Goal: Transaction & Acquisition: Book appointment/travel/reservation

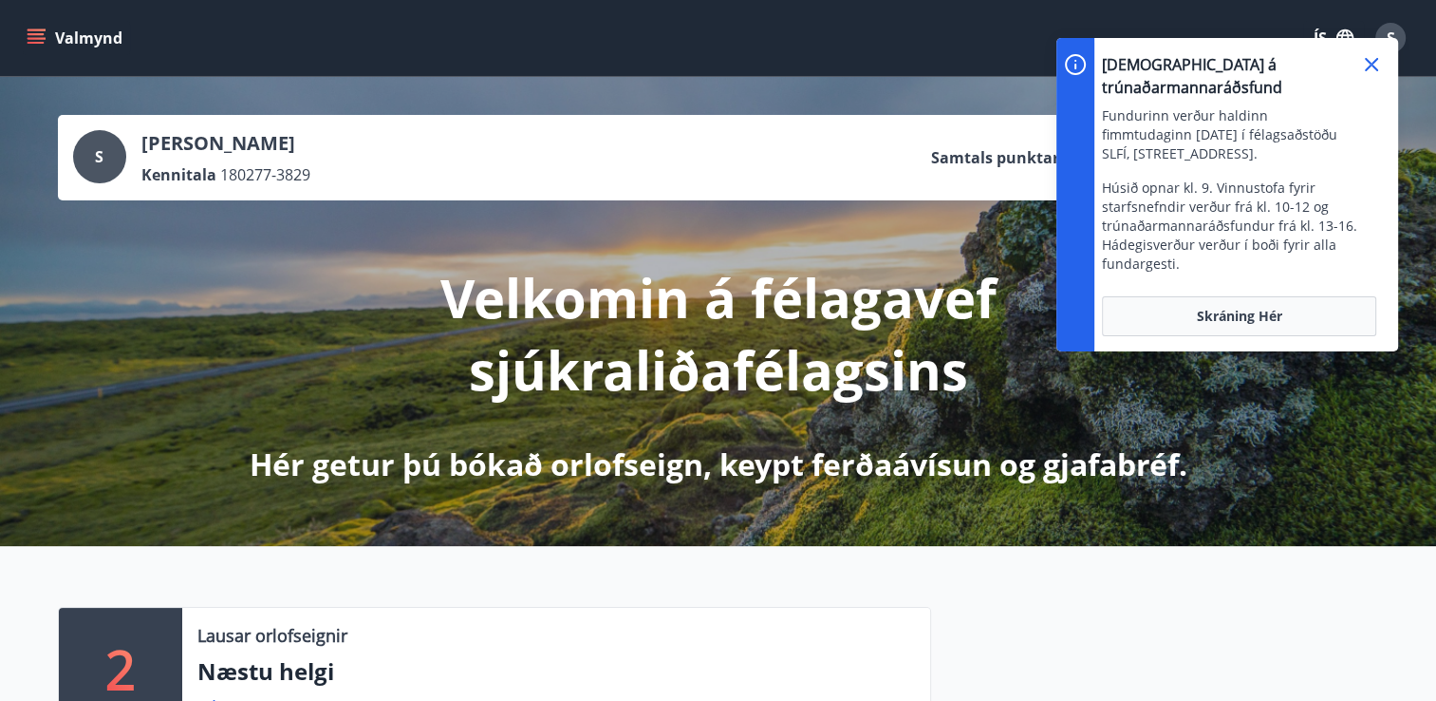
click at [1372, 60] on icon at bounding box center [1372, 64] width 23 height 23
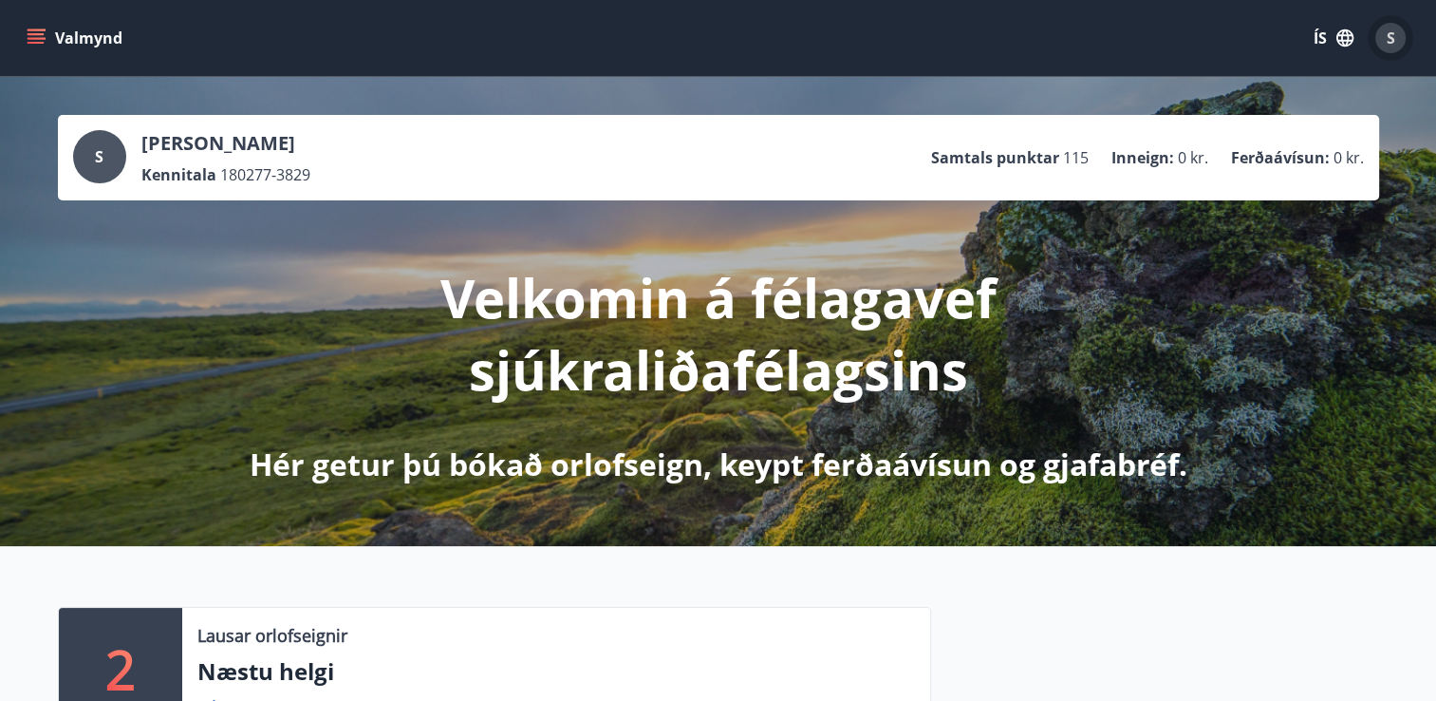
click at [1394, 40] on span "S" at bounding box center [1391, 38] width 9 height 21
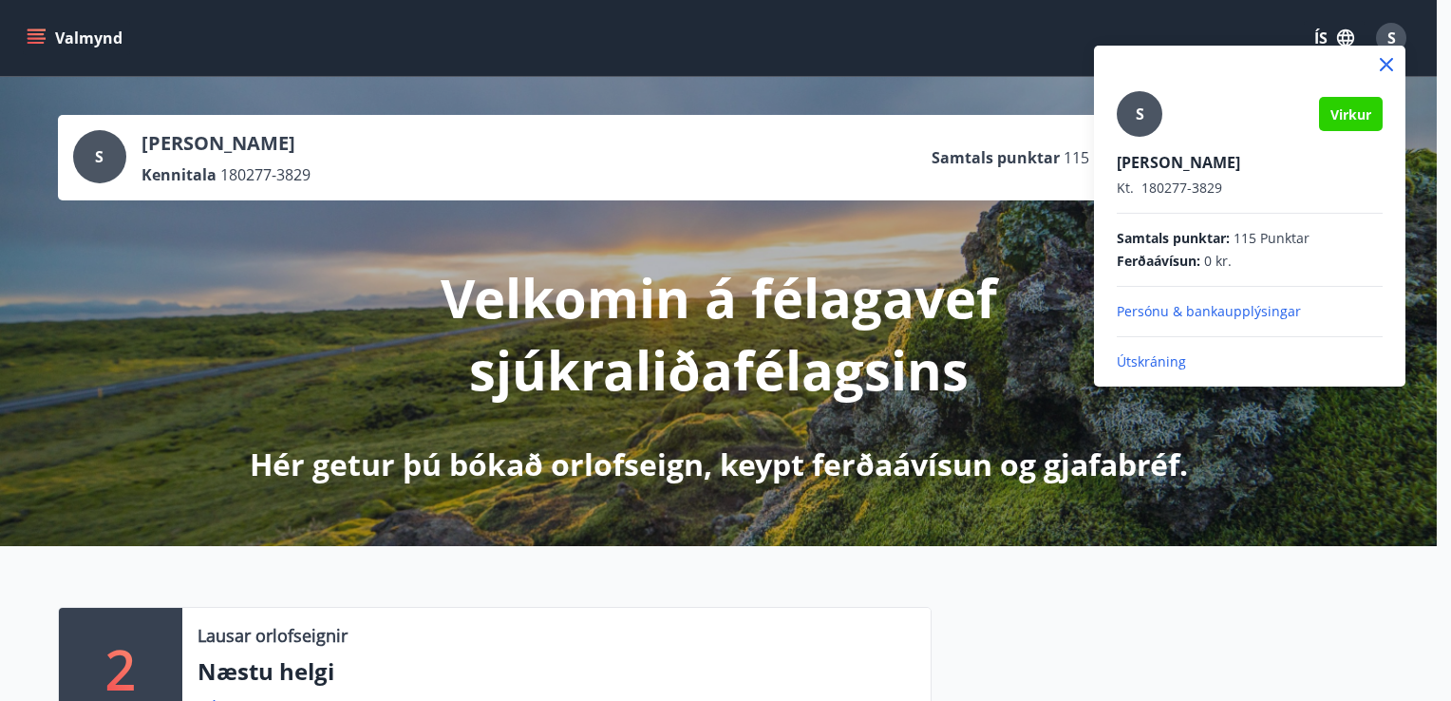
click at [1197, 357] on p "Útskráning" at bounding box center [1250, 361] width 266 height 19
click at [1162, 364] on p "Útskráning" at bounding box center [1250, 361] width 266 height 19
click at [1158, 362] on p "Útskráning" at bounding box center [1250, 361] width 266 height 19
click at [1003, 542] on div at bounding box center [725, 350] width 1451 height 701
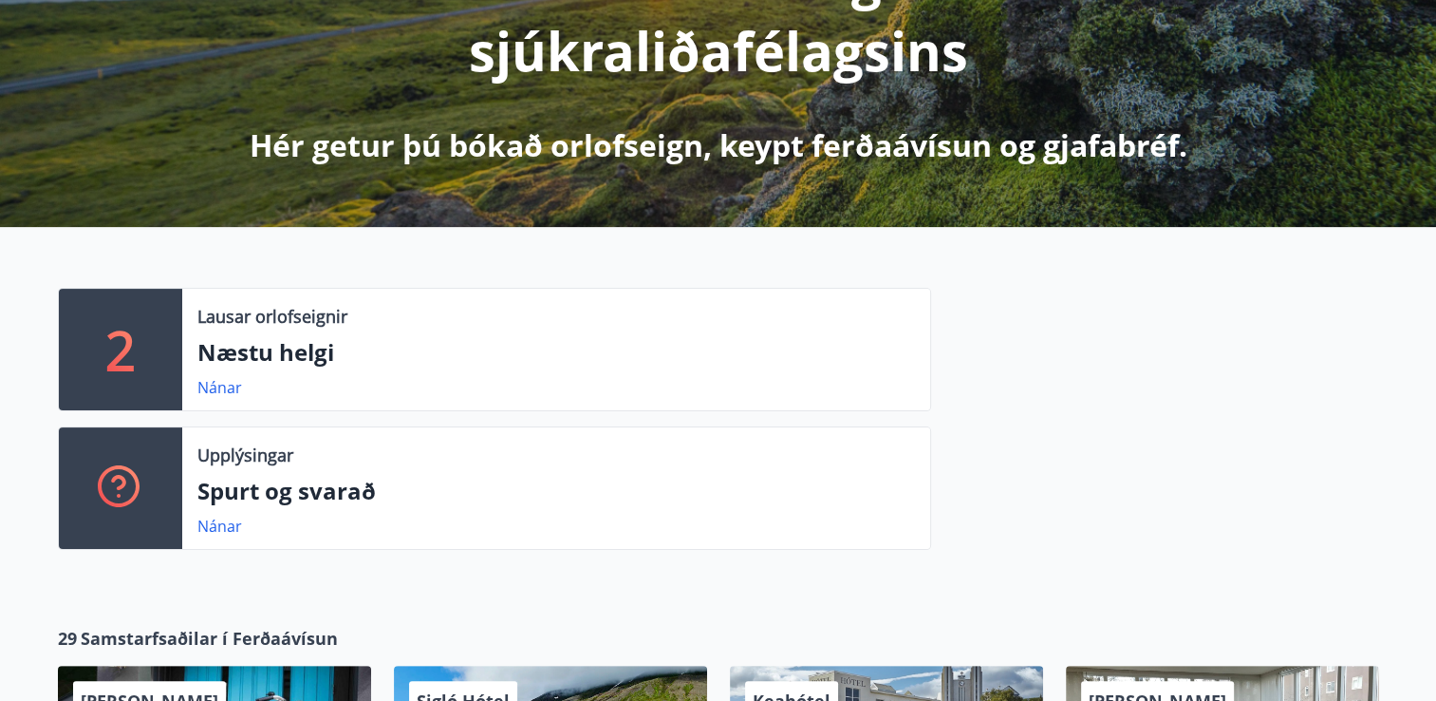
scroll to position [342, 0]
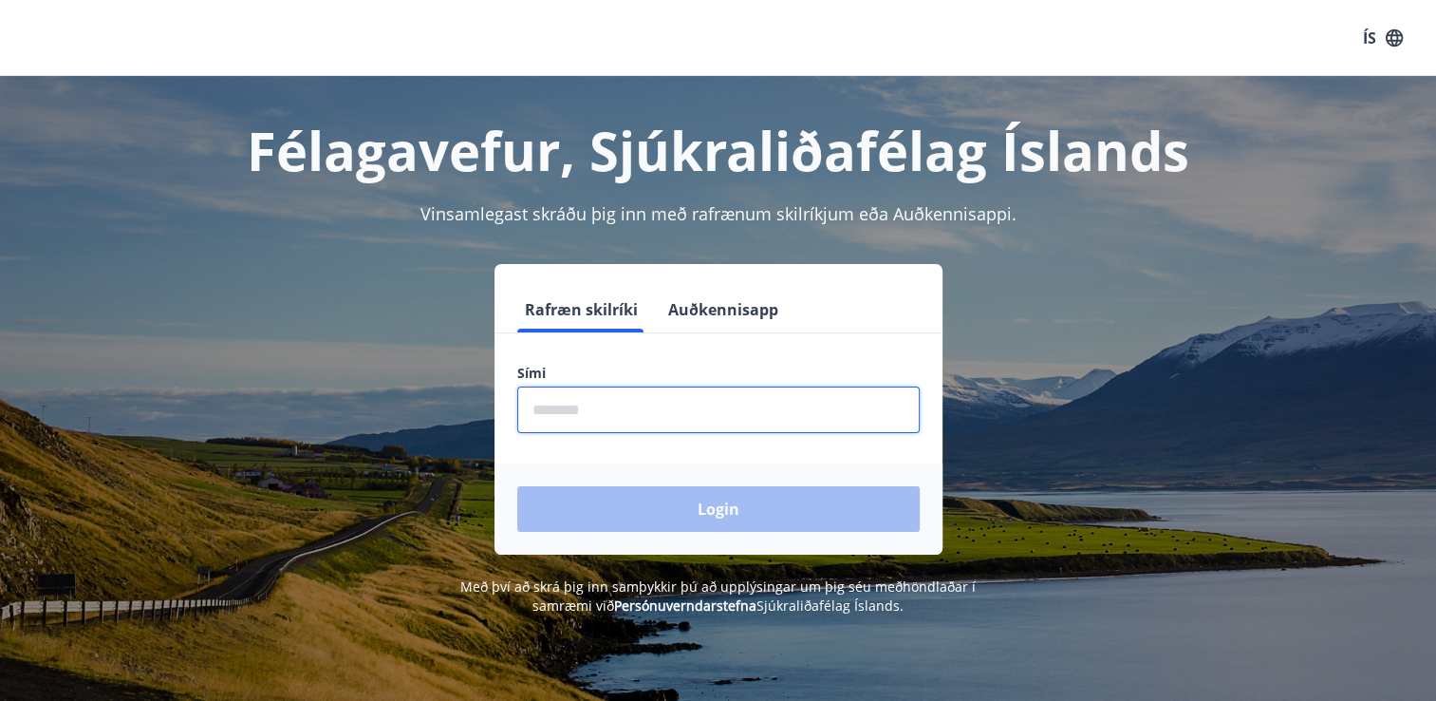
click at [567, 420] on input "phone" at bounding box center [718, 409] width 403 height 47
type input "********"
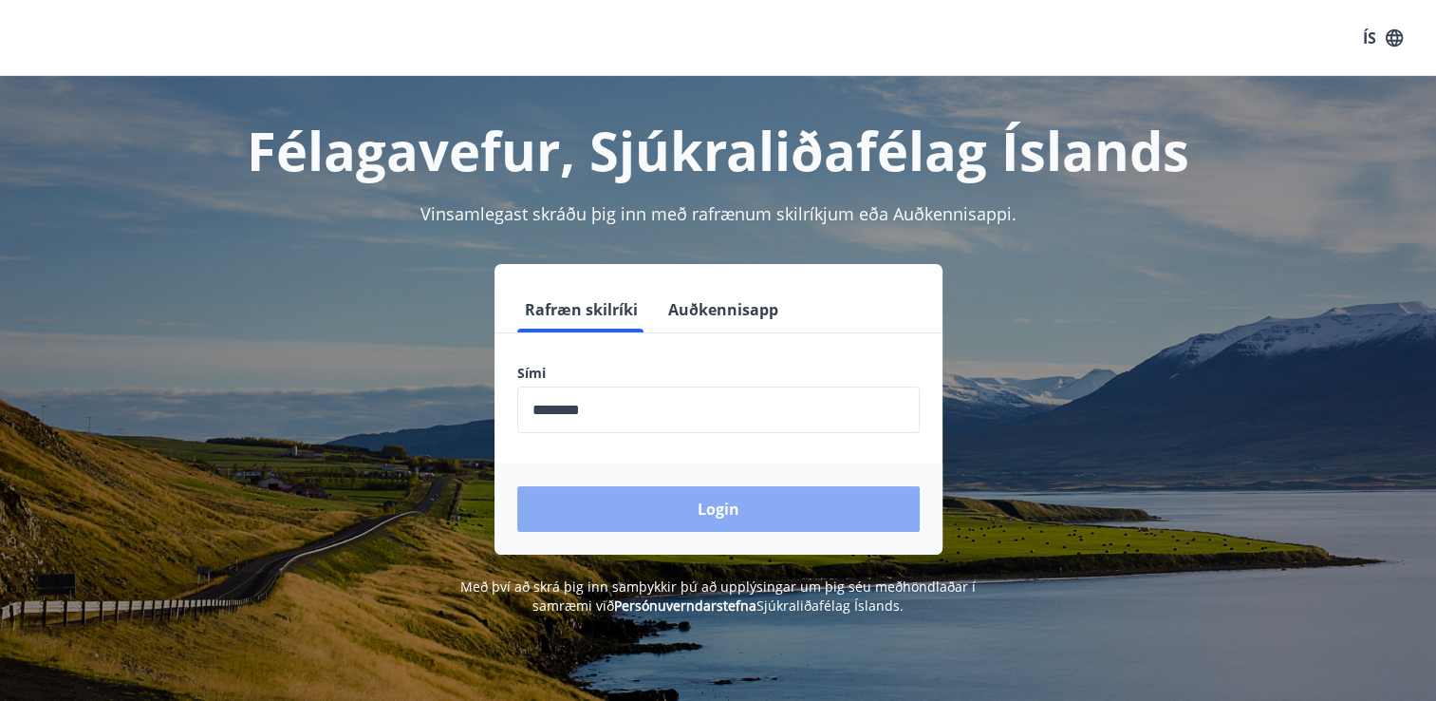
click at [584, 500] on button "Login" at bounding box center [718, 509] width 403 height 46
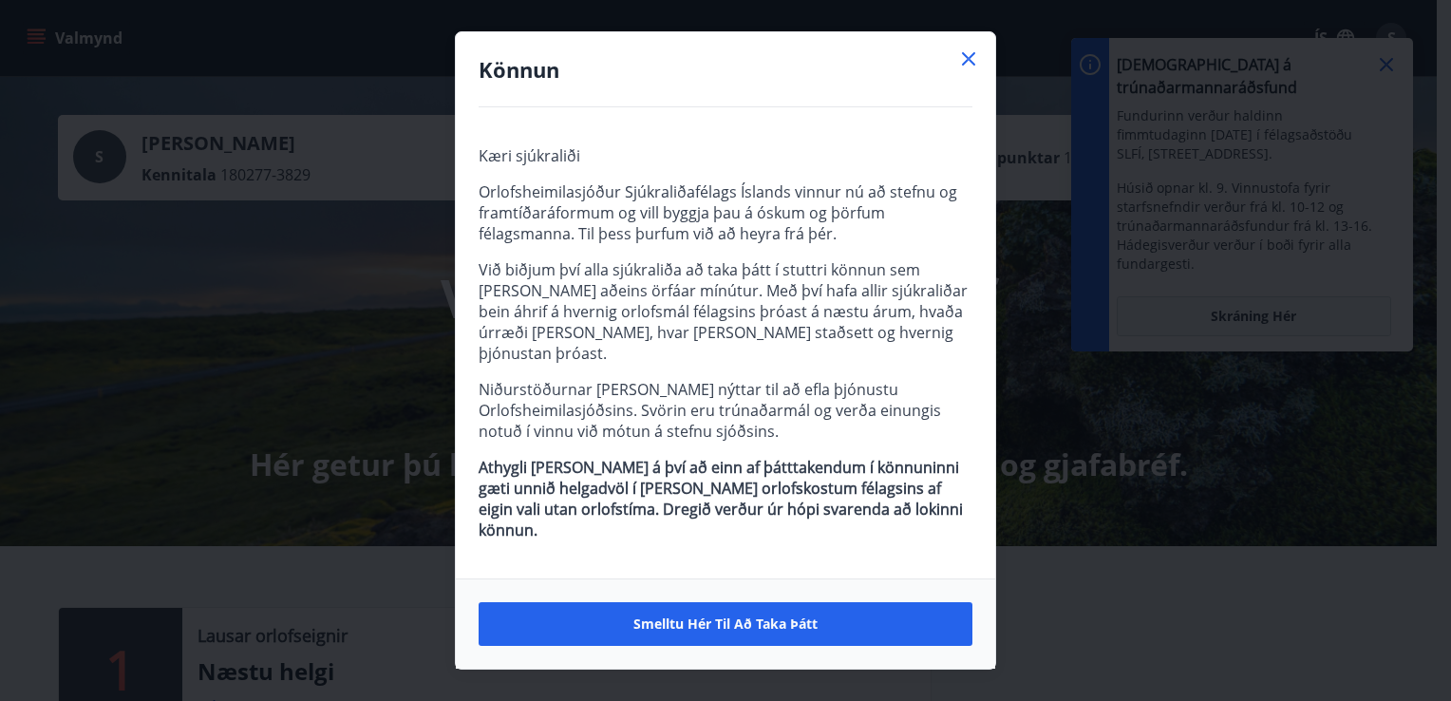
click at [969, 70] on icon at bounding box center [968, 58] width 23 height 23
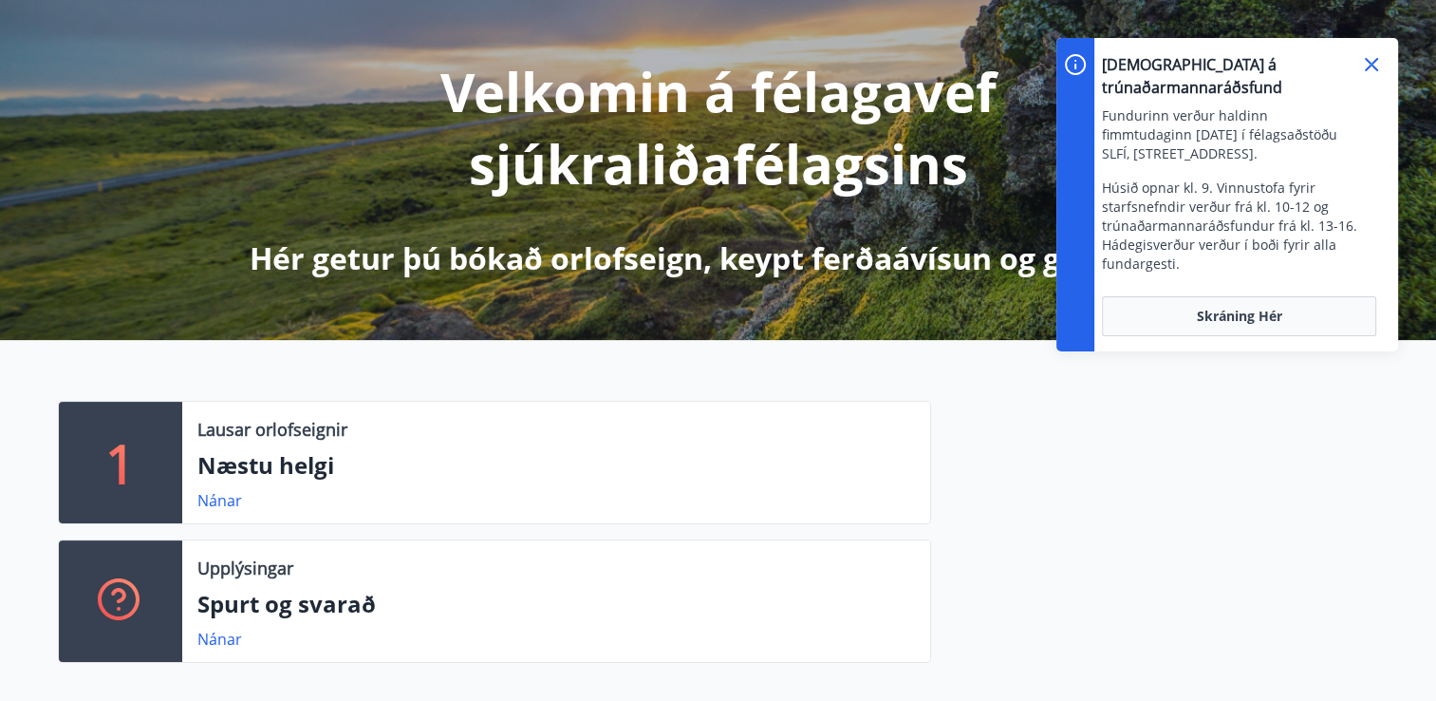
scroll to position [380, 0]
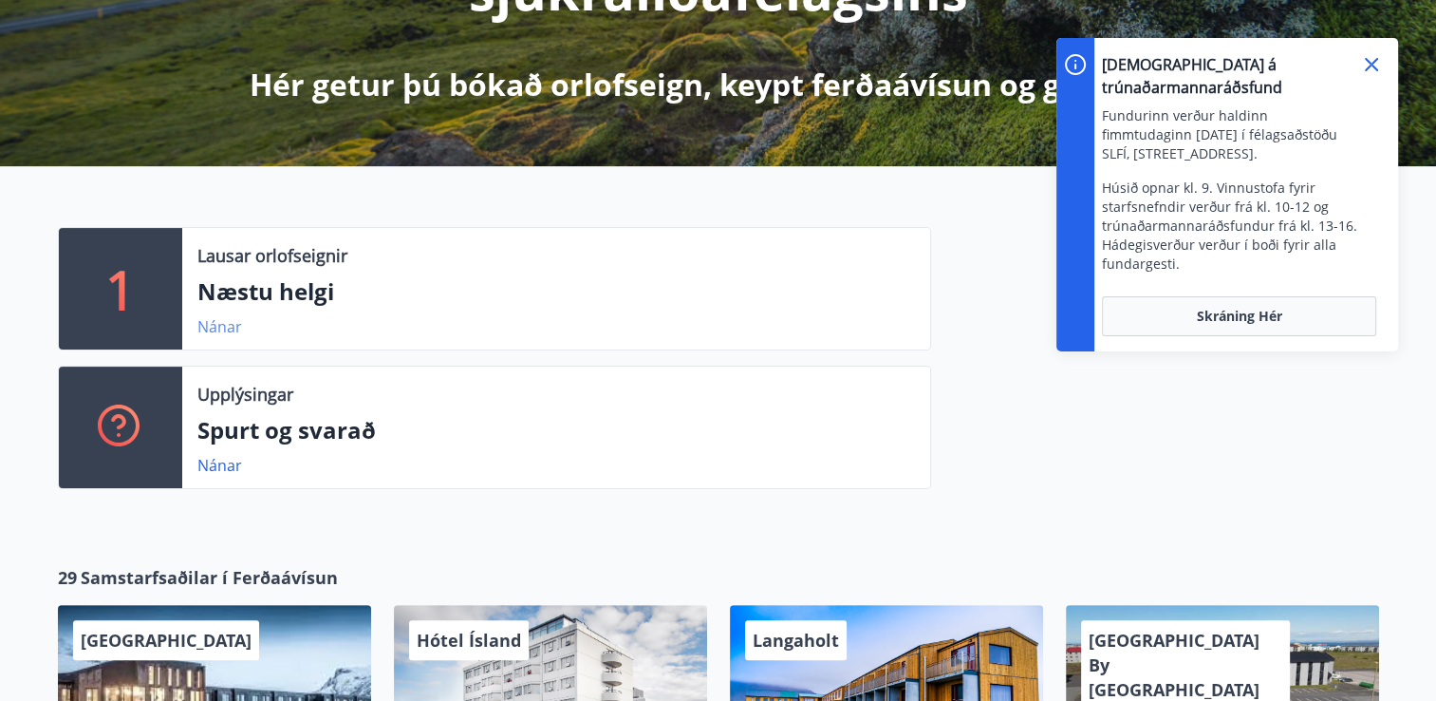
click at [224, 325] on link "Nánar" at bounding box center [219, 326] width 45 height 21
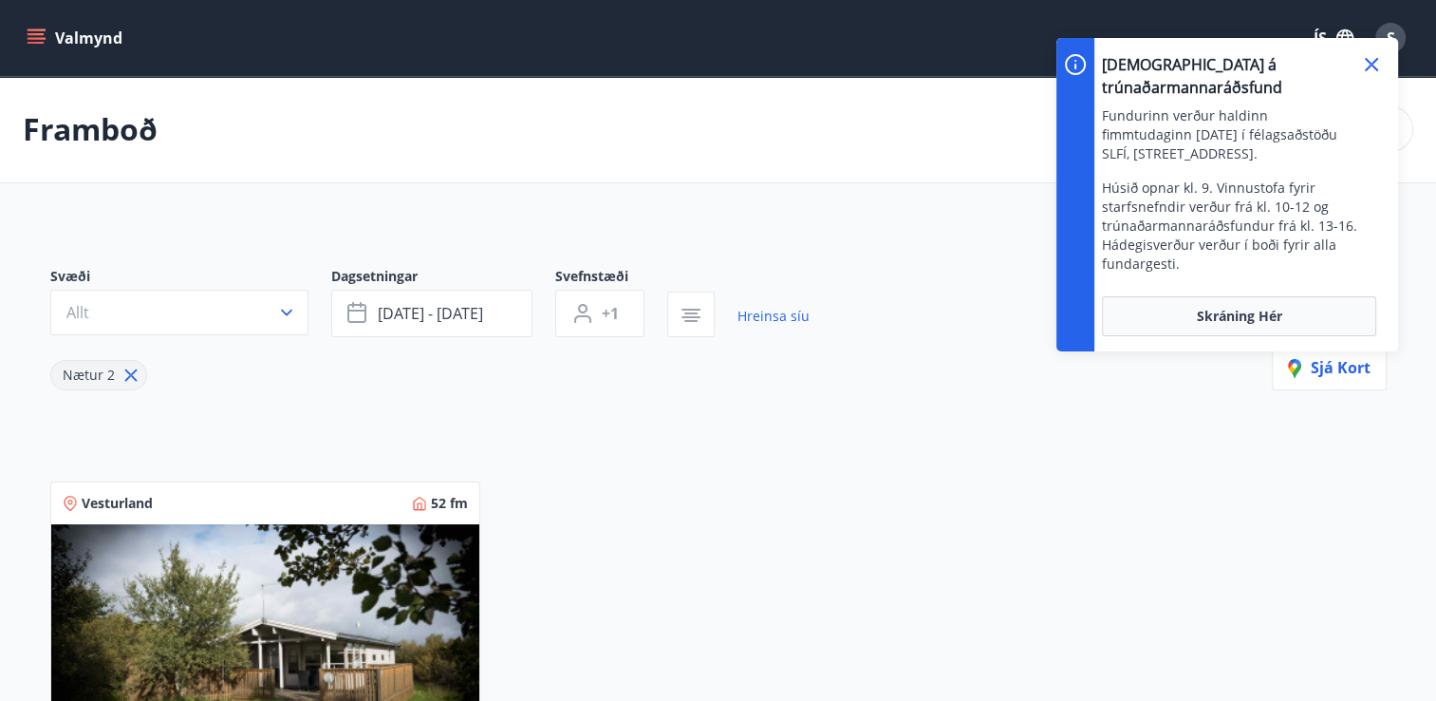
click at [1370, 58] on icon at bounding box center [1372, 64] width 23 height 23
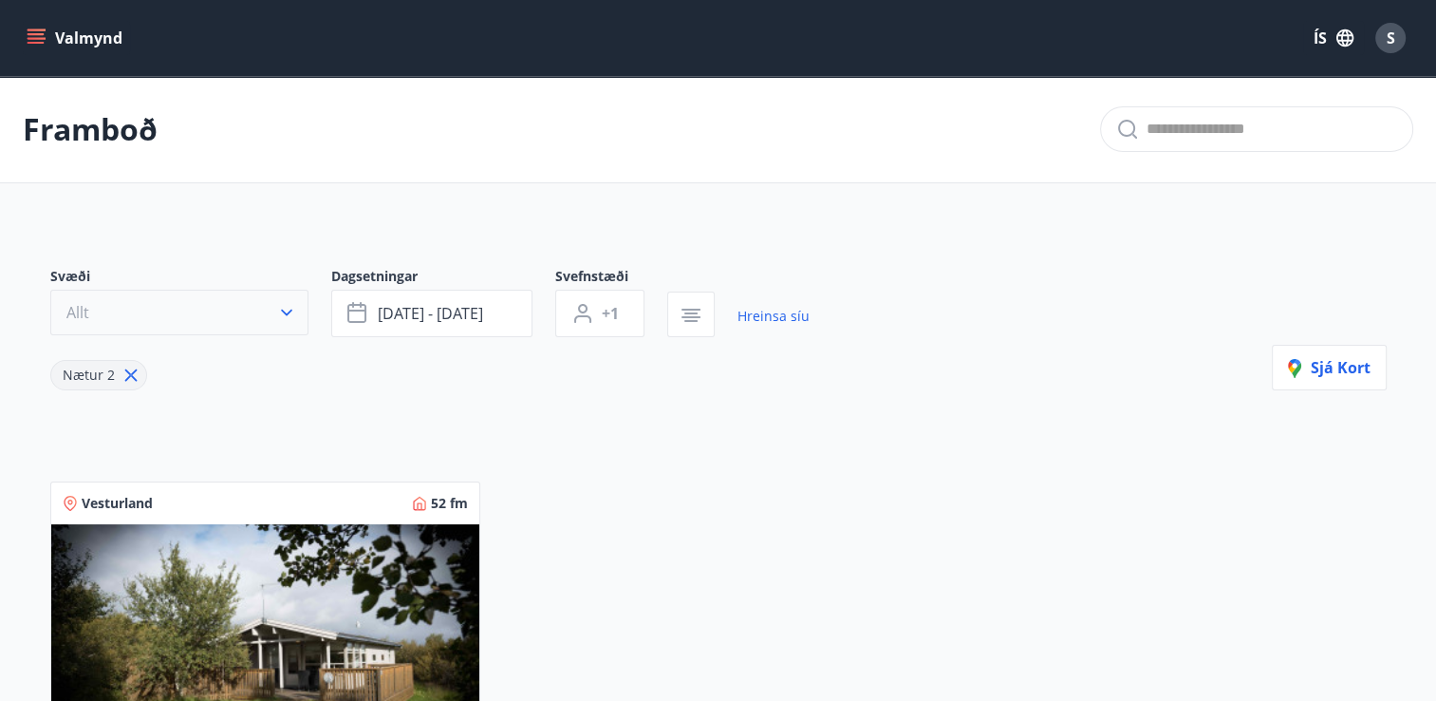
click at [281, 318] on icon "button" at bounding box center [286, 312] width 19 height 19
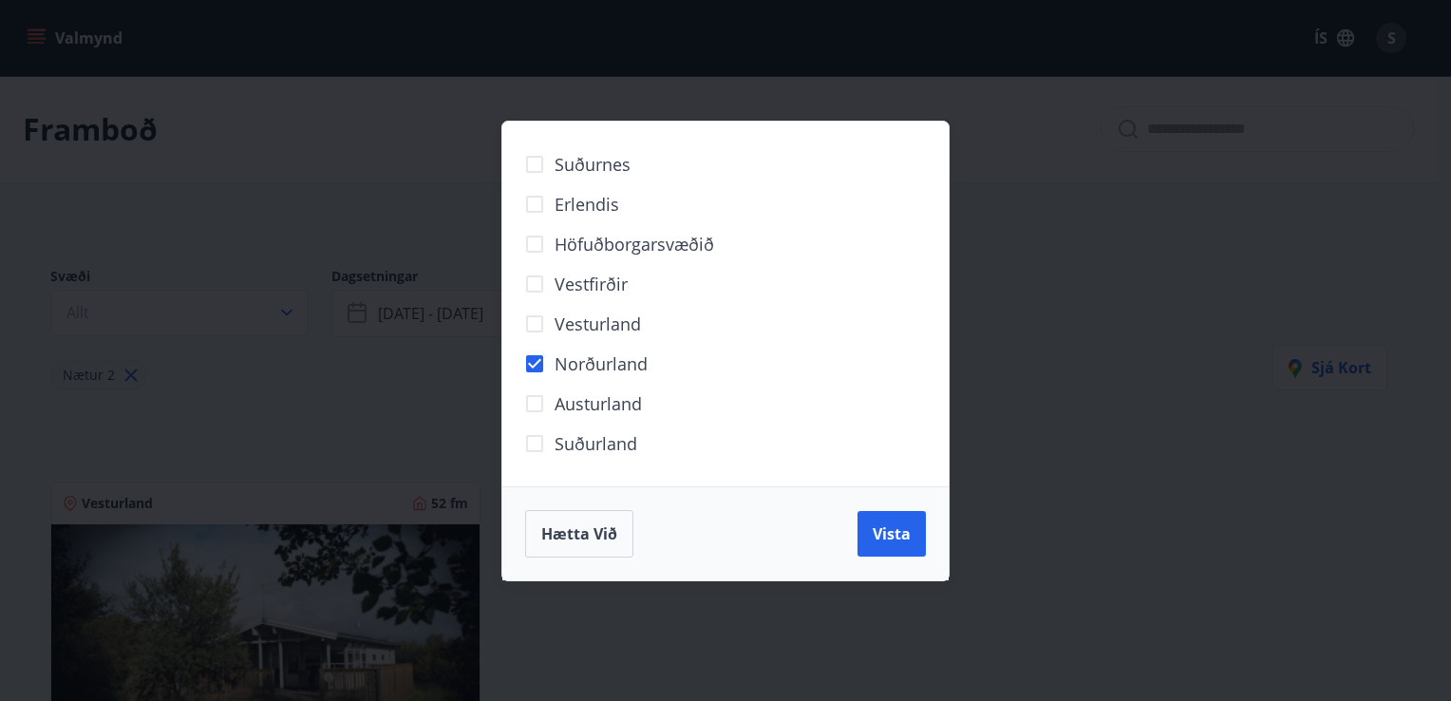
click at [300, 416] on div "Suðurnes Erlendis Höfuðborgarsvæðið [GEOGRAPHIC_DATA] [GEOGRAPHIC_DATA] [GEOGRA…" at bounding box center [725, 350] width 1451 height 701
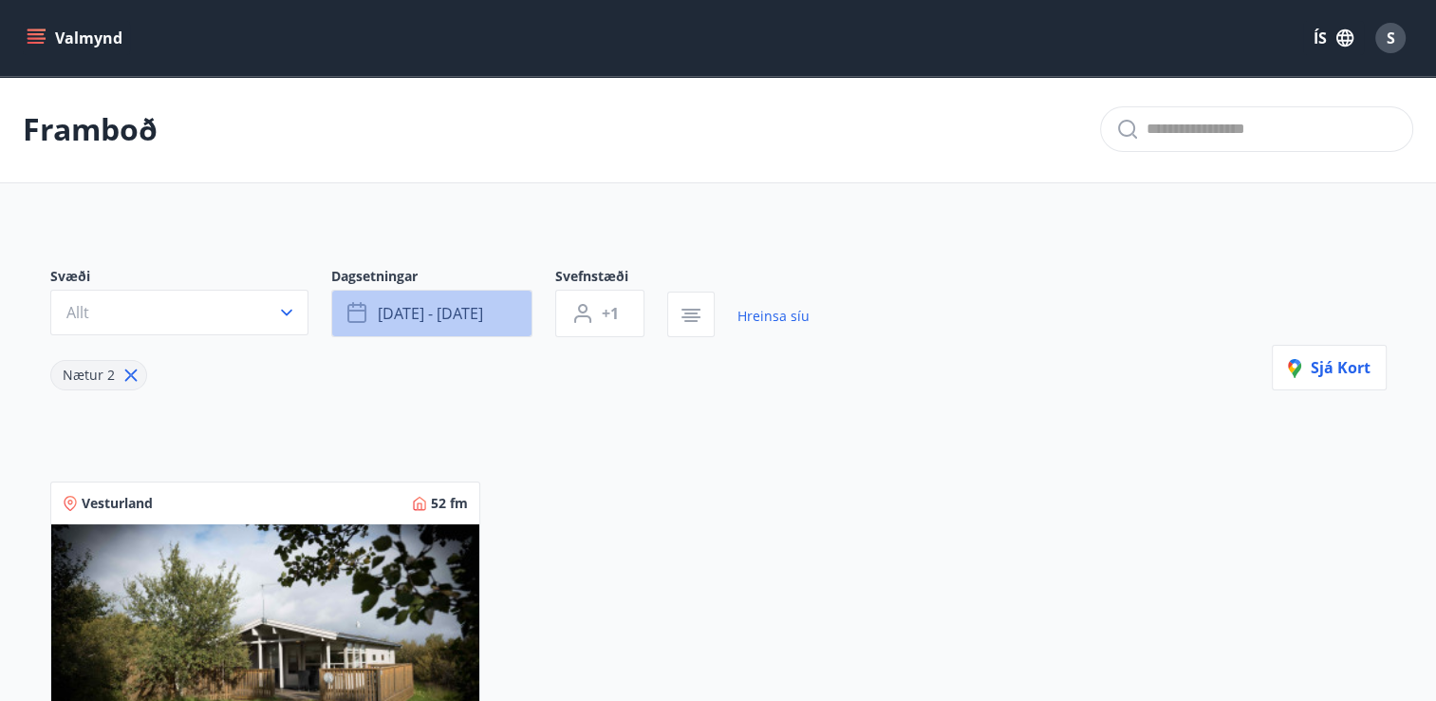
click at [447, 333] on button "[DATE] - [DATE]" at bounding box center [431, 313] width 201 height 47
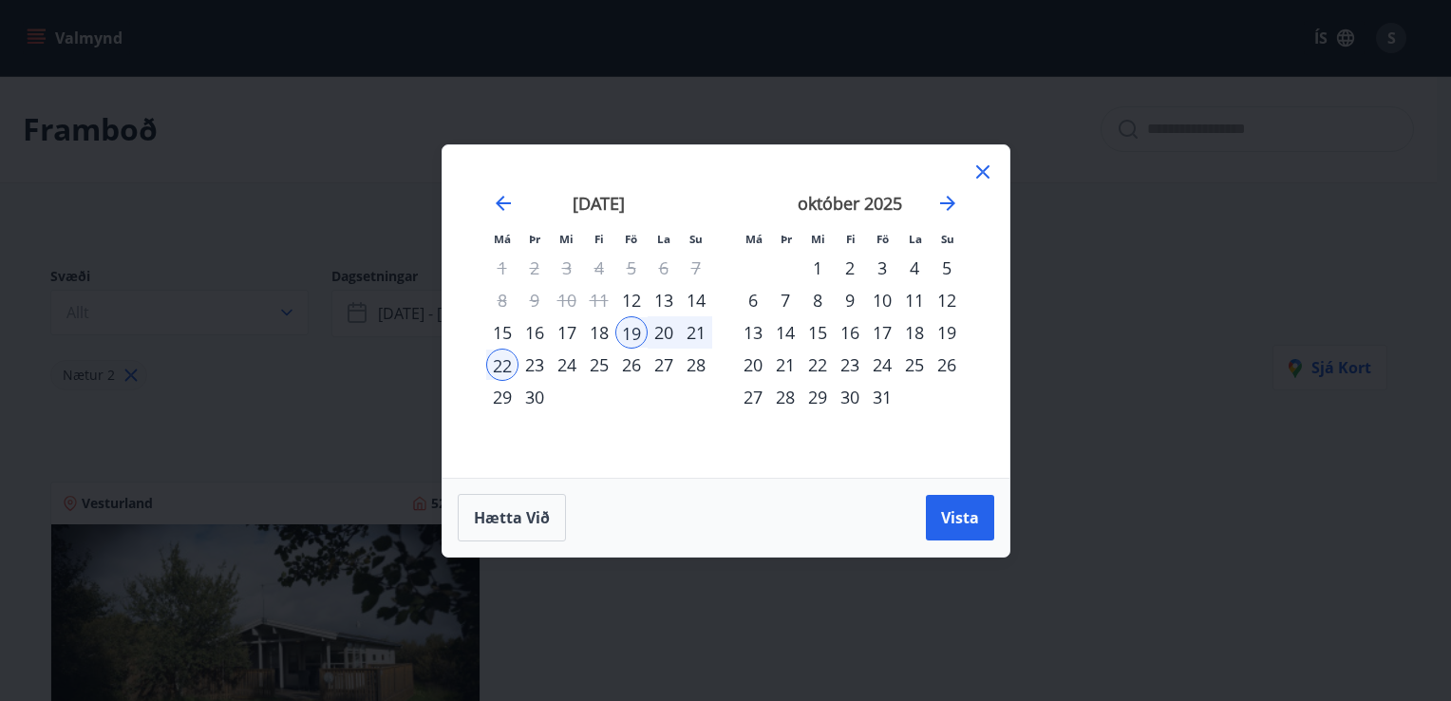
click at [665, 374] on div "27" at bounding box center [664, 364] width 32 height 32
drag, startPoint x: 584, startPoint y: 427, endPoint x: 880, endPoint y: 516, distance: 309.1
click at [880, 516] on div "Má Þr Mi Fi Fö La Su Má Þr Mi Fi Fö La Su [DATE] 1 2 3 4 5 6 7 8 9 10 11 12 13 …" at bounding box center [725, 350] width 569 height 413
click at [494, 396] on div "29" at bounding box center [502, 397] width 32 height 32
click at [974, 515] on span "Vista" at bounding box center [960, 517] width 38 height 21
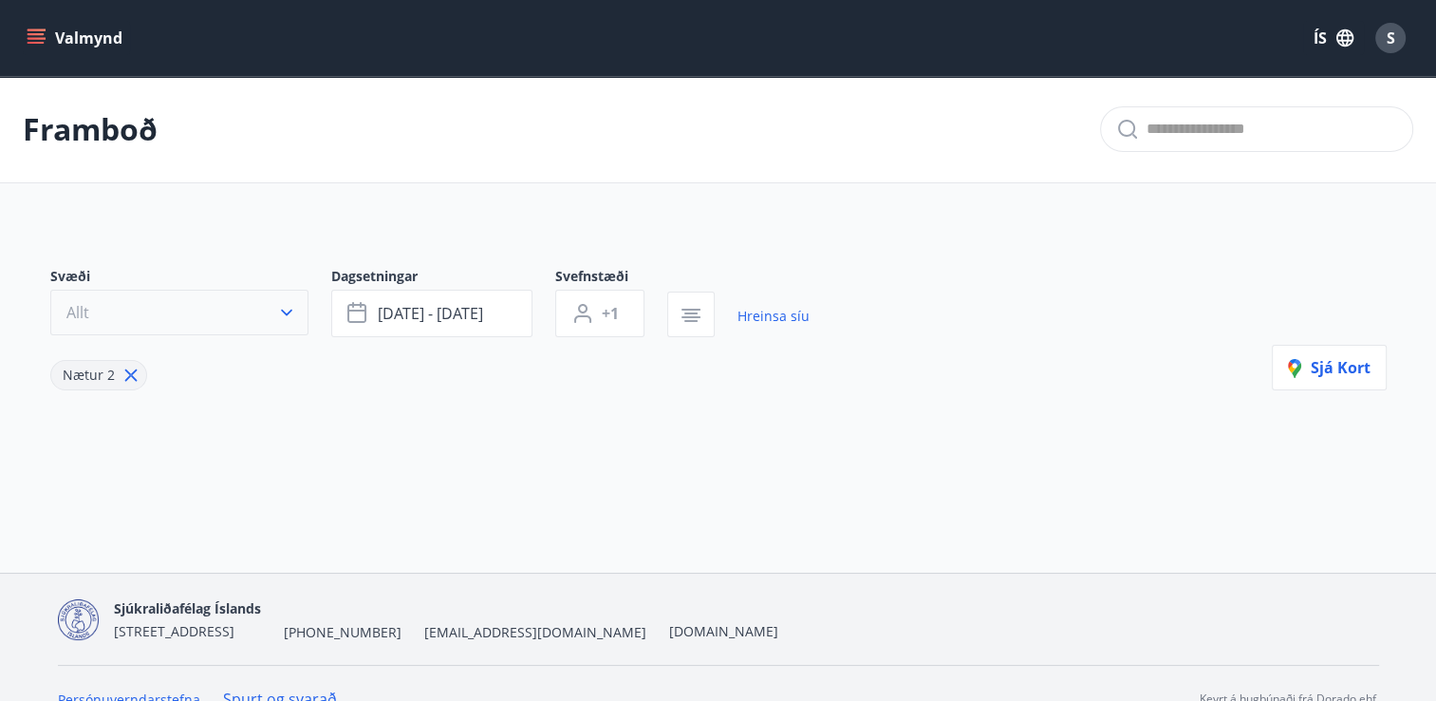
click at [285, 325] on button "Allt" at bounding box center [179, 313] width 258 height 46
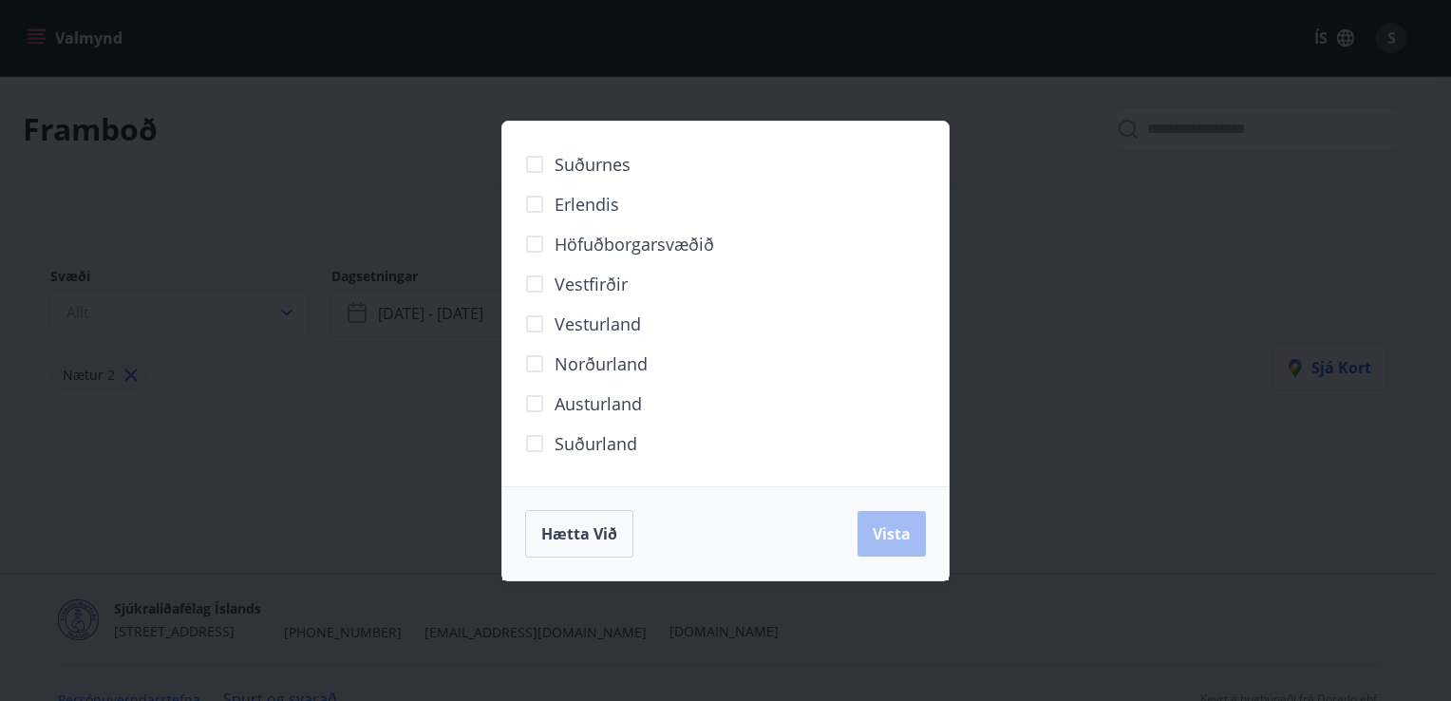
click at [575, 359] on span "Norðurland" at bounding box center [600, 363] width 93 height 25
click at [895, 544] on button "Vista" at bounding box center [891, 534] width 68 height 46
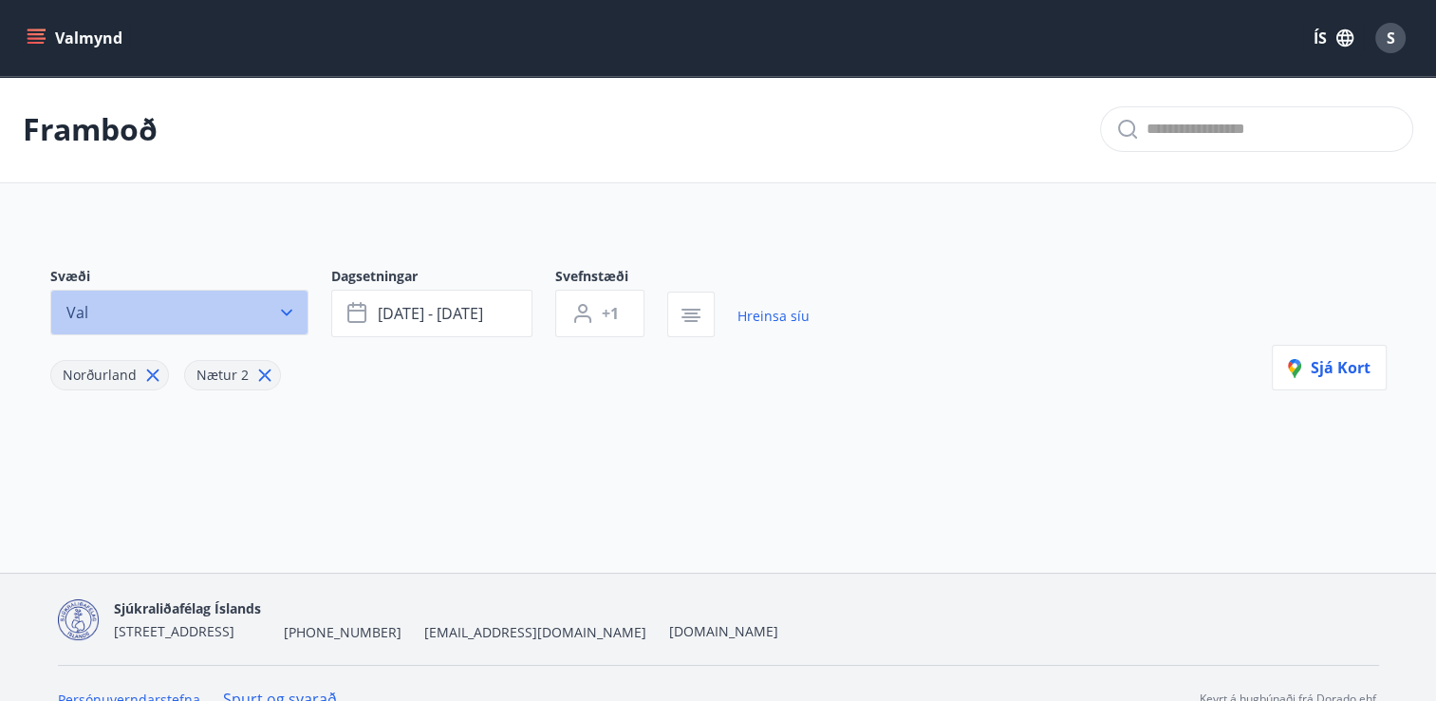
click at [272, 314] on button "Val" at bounding box center [179, 313] width 258 height 46
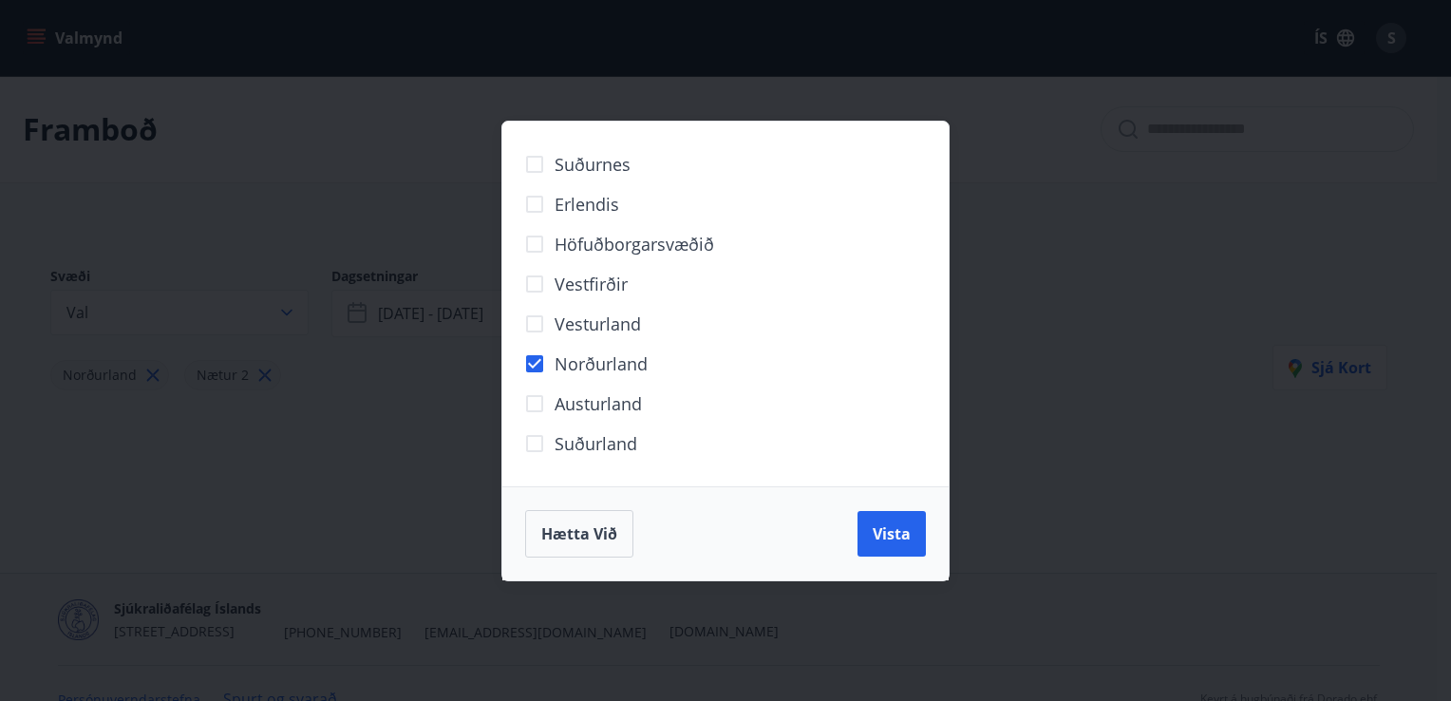
click at [361, 454] on div "Suðurnes Erlendis Höfuðborgarsvæðið [GEOGRAPHIC_DATA] [GEOGRAPHIC_DATA] [GEOGRA…" at bounding box center [725, 350] width 1451 height 701
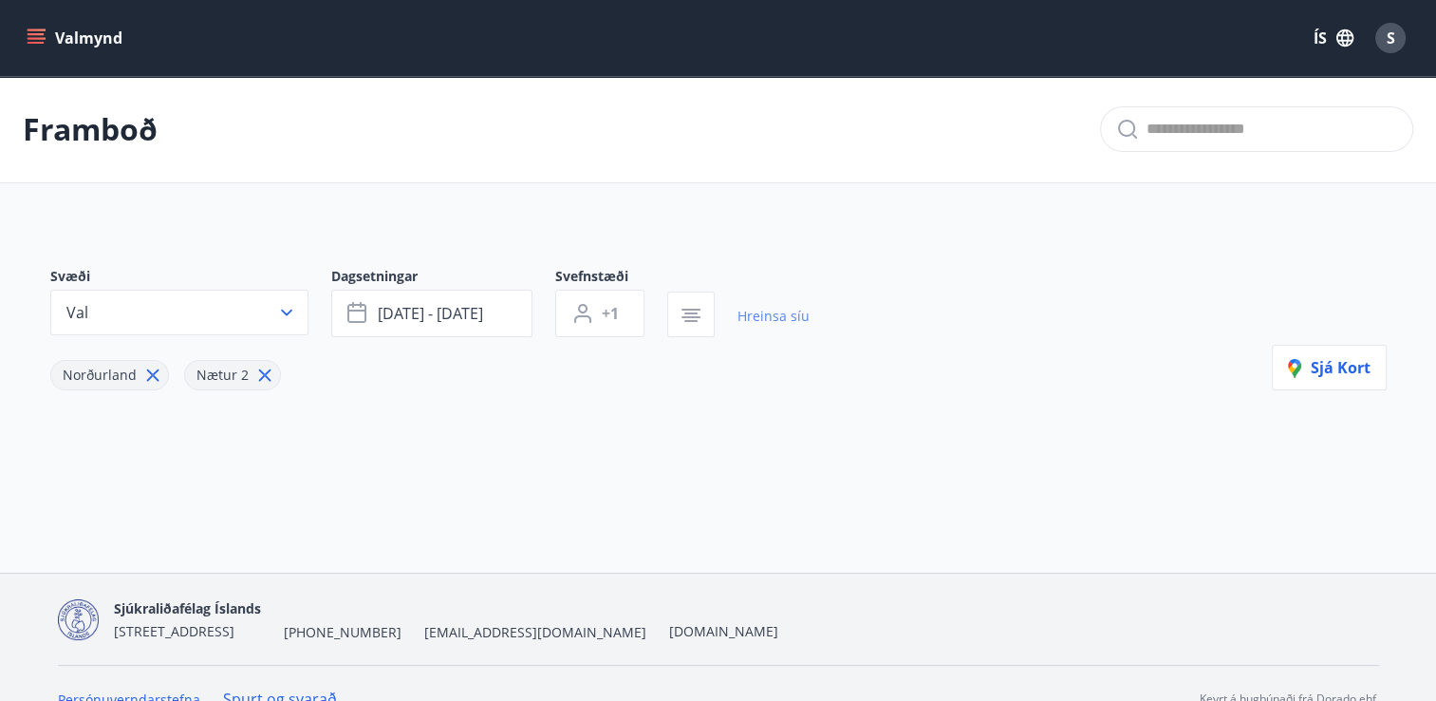
click at [789, 315] on link "Hreinsa síu" at bounding box center [774, 316] width 72 height 42
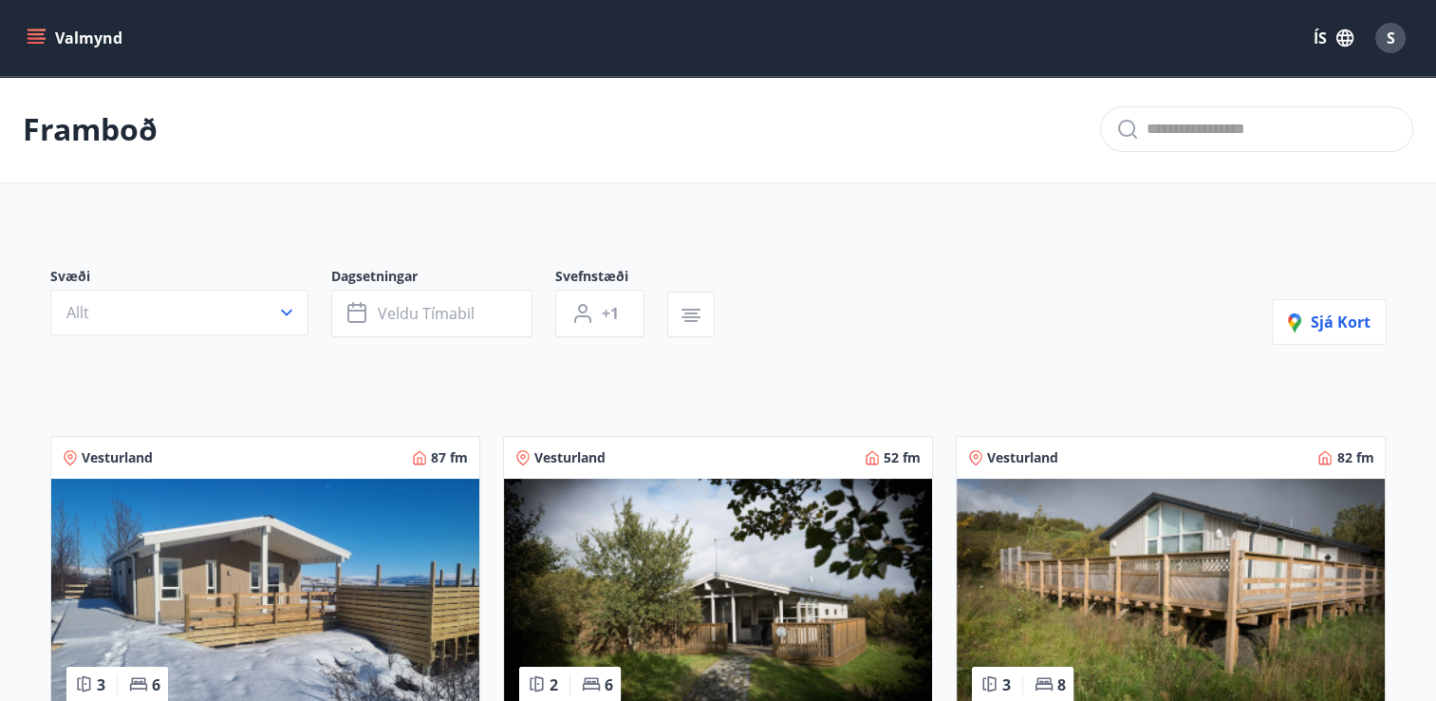
type input "*"
click at [789, 315] on div "Svæði Allt Dagsetningar Veldu tímabil Svefnstæði +1 Sjá kort" at bounding box center [718, 306] width 1337 height 78
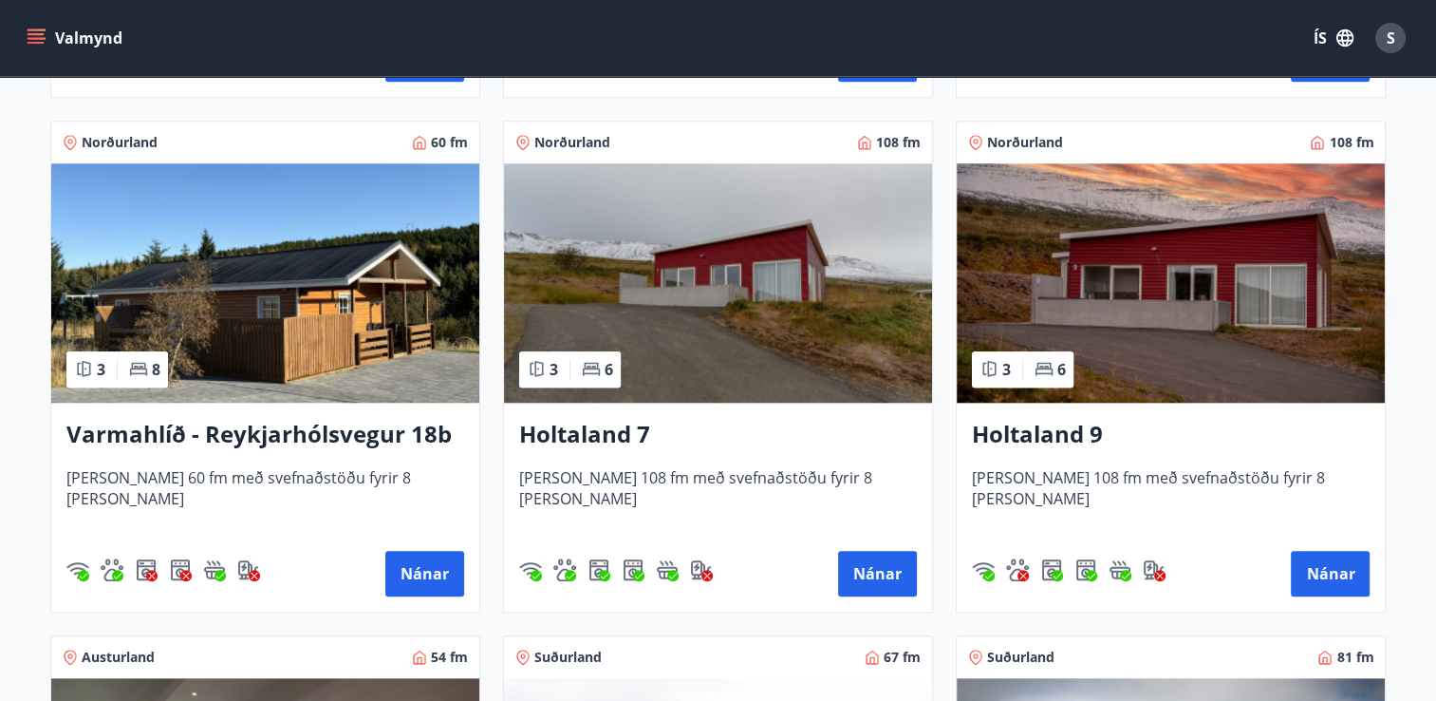
scroll to position [1861, 0]
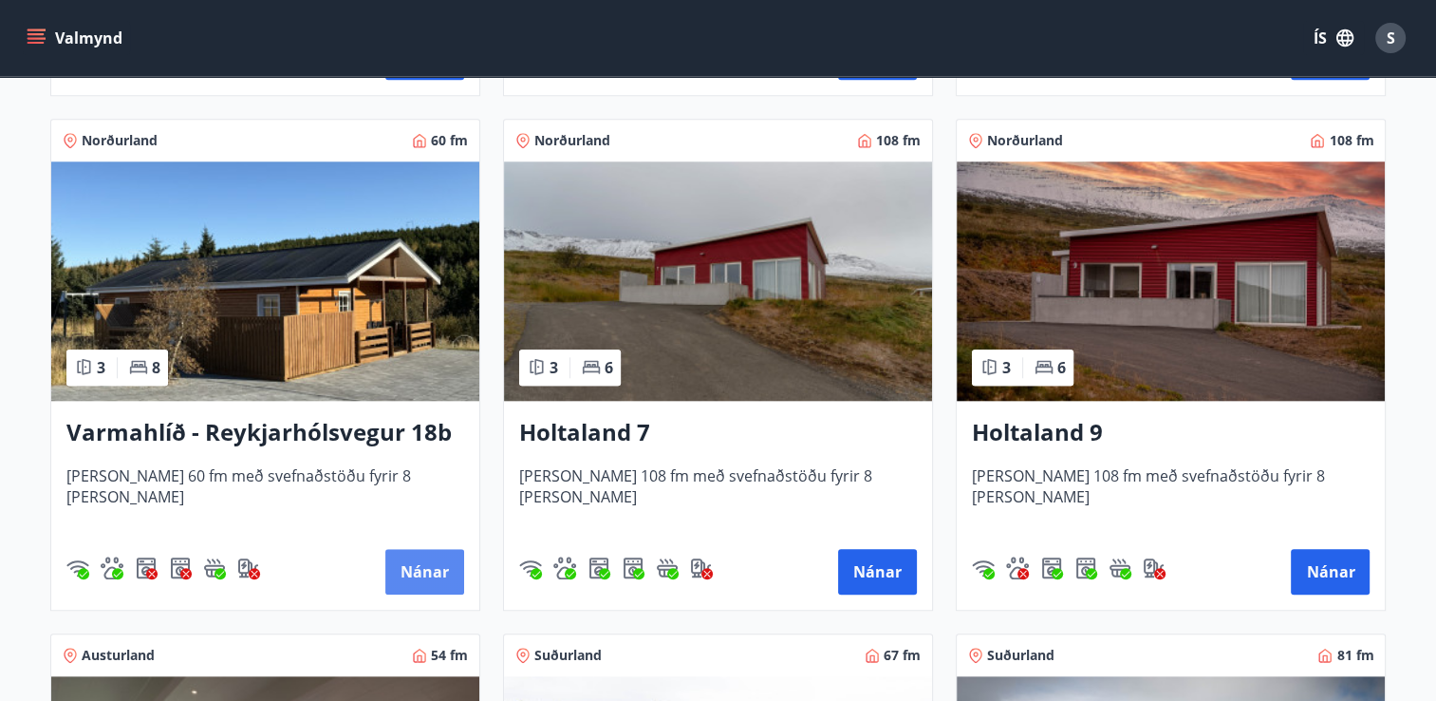
click at [410, 573] on button "Nánar" at bounding box center [424, 572] width 79 height 46
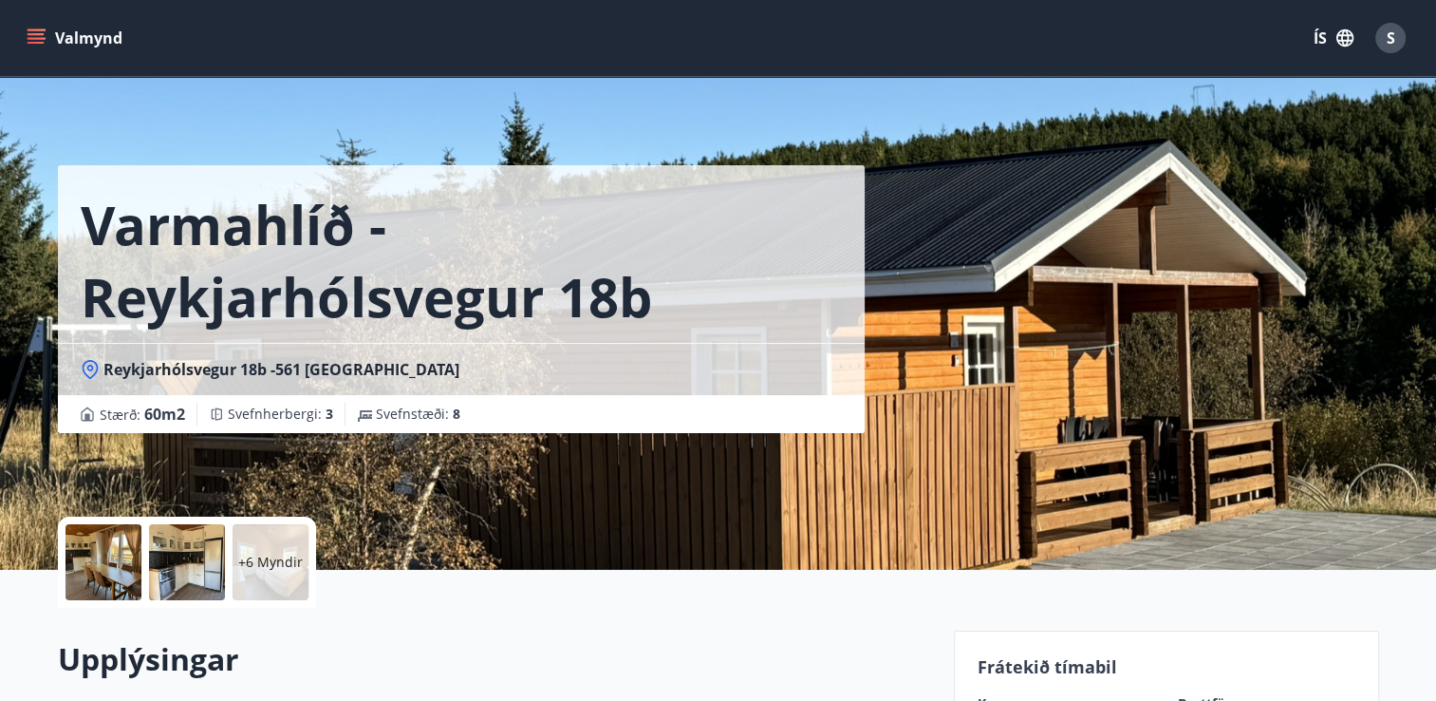
click at [1295, 113] on div "Varmahlíð - Reykjarhólsvegur 18b [GEOGRAPHIC_DATA] 18b -561 [GEOGRAPHIC_DATA] :…" at bounding box center [719, 285] width 1322 height 570
click at [46, 54] on button "Valmynd" at bounding box center [76, 38] width 107 height 34
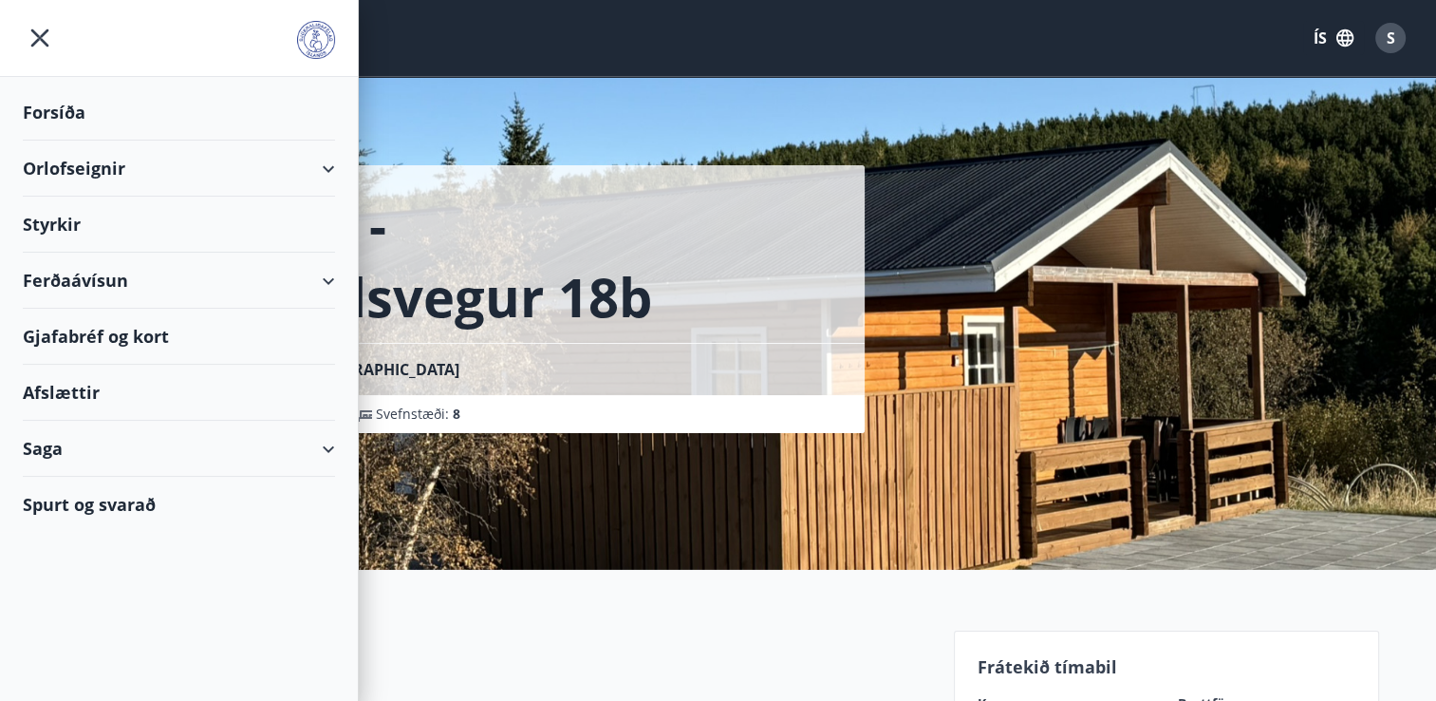
click at [211, 170] on div "Orlofseignir" at bounding box center [179, 169] width 312 height 56
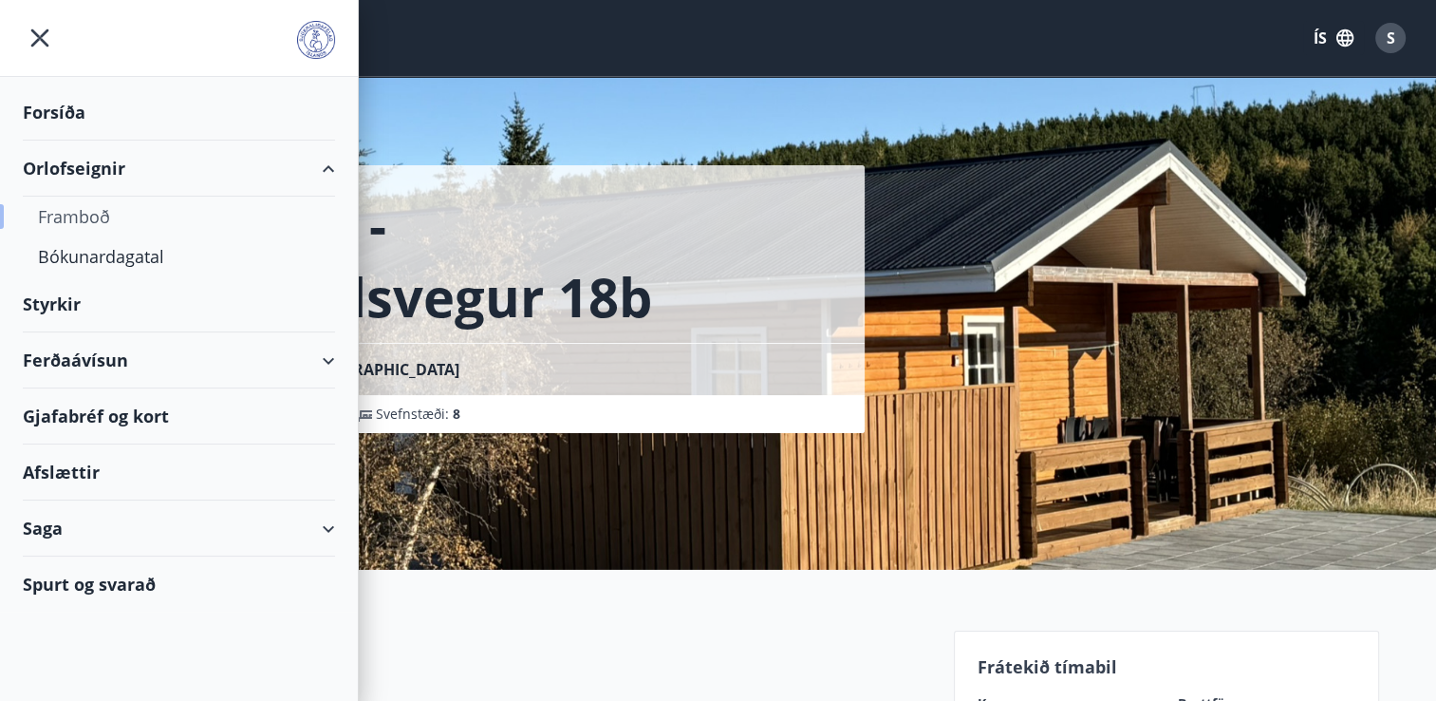
click at [86, 222] on div "Framboð" at bounding box center [179, 217] width 282 height 40
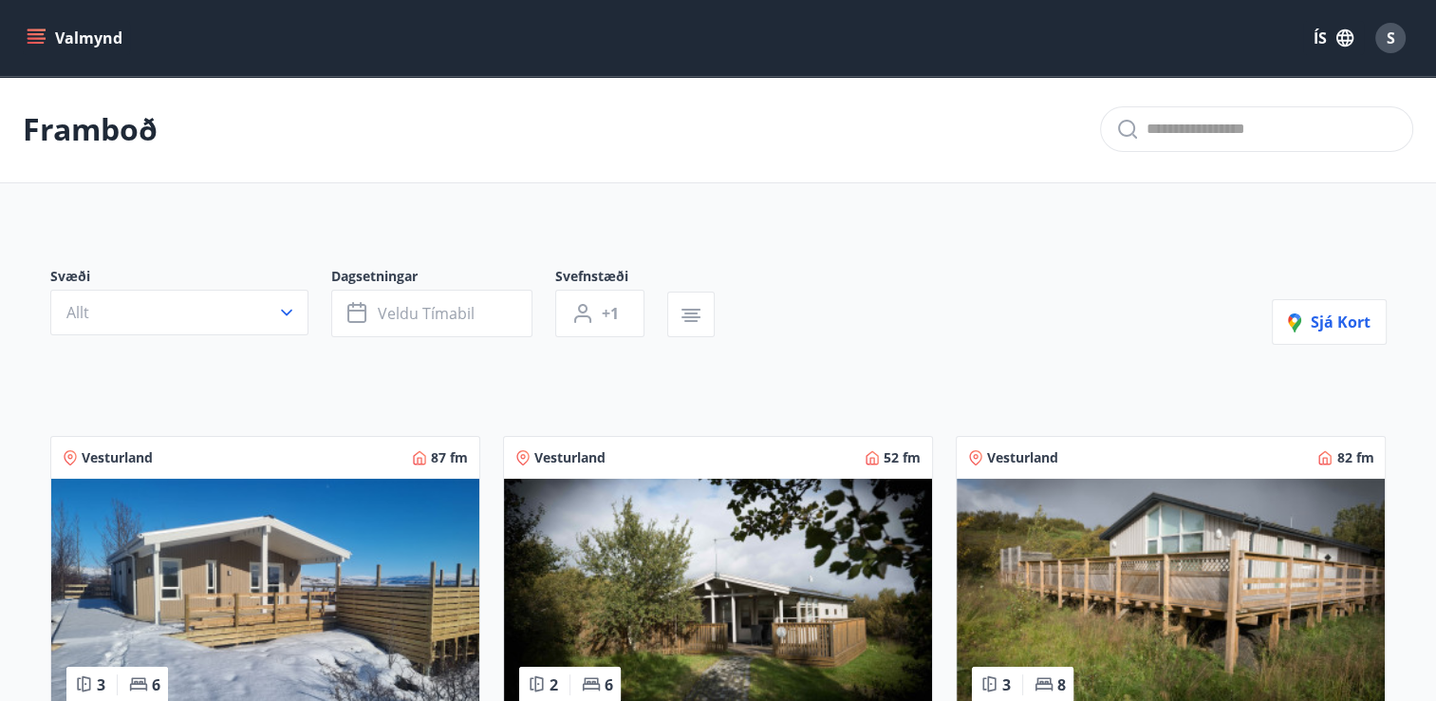
click at [30, 37] on icon "menu" at bounding box center [38, 38] width 21 height 2
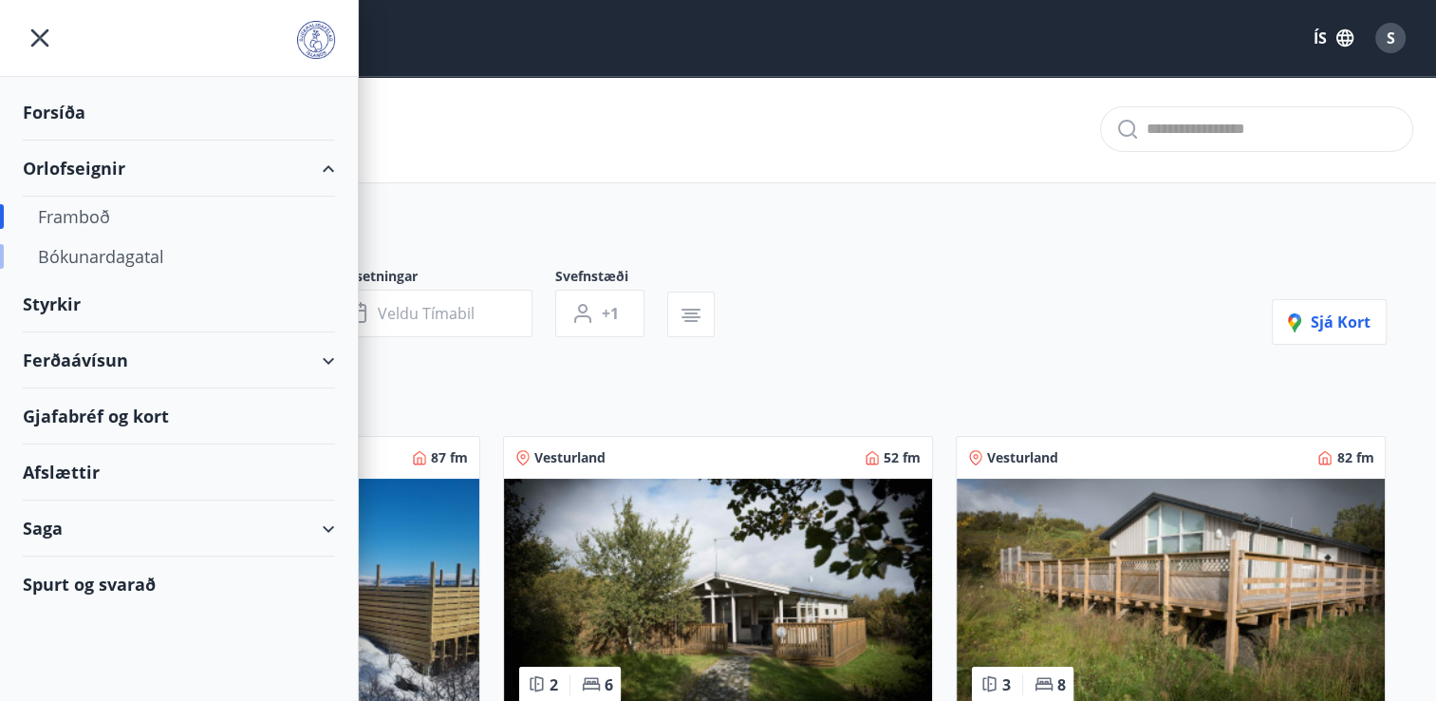
click at [84, 259] on div "Bókunardagatal" at bounding box center [179, 256] width 282 height 40
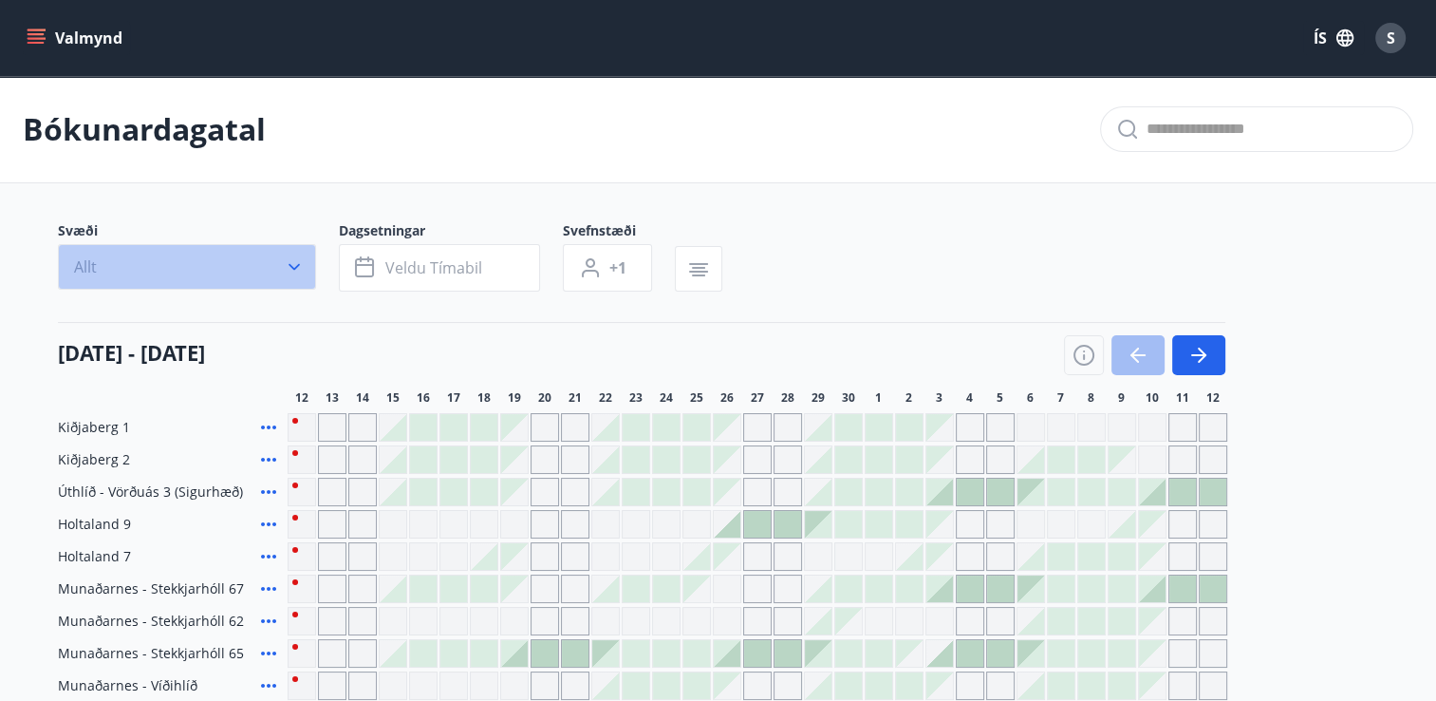
click at [282, 259] on button "Allt" at bounding box center [187, 267] width 258 height 46
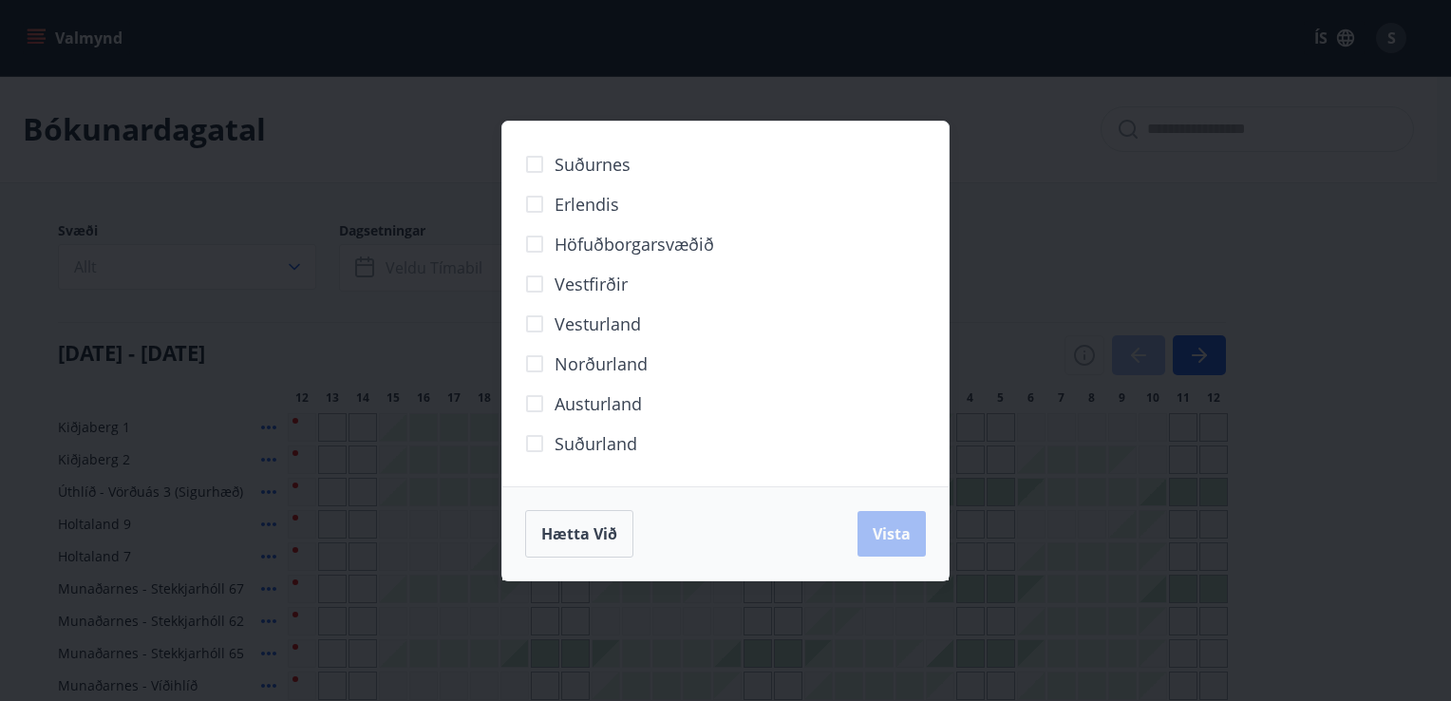
click at [558, 351] on span "Norðurland" at bounding box center [600, 363] width 93 height 25
click at [904, 537] on span "Vista" at bounding box center [892, 533] width 38 height 21
click at [880, 525] on div "Hætta við Vista" at bounding box center [725, 533] width 401 height 47
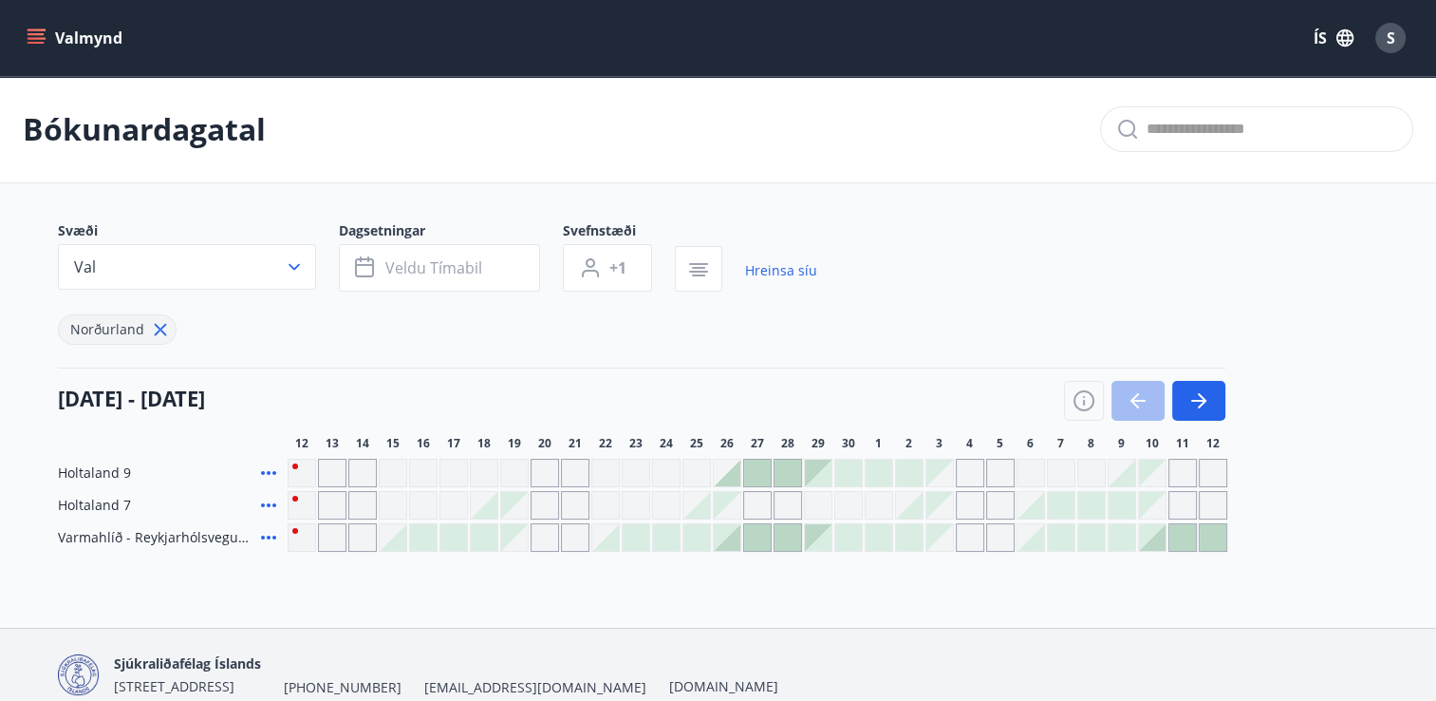
click at [754, 538] on div at bounding box center [757, 537] width 27 height 27
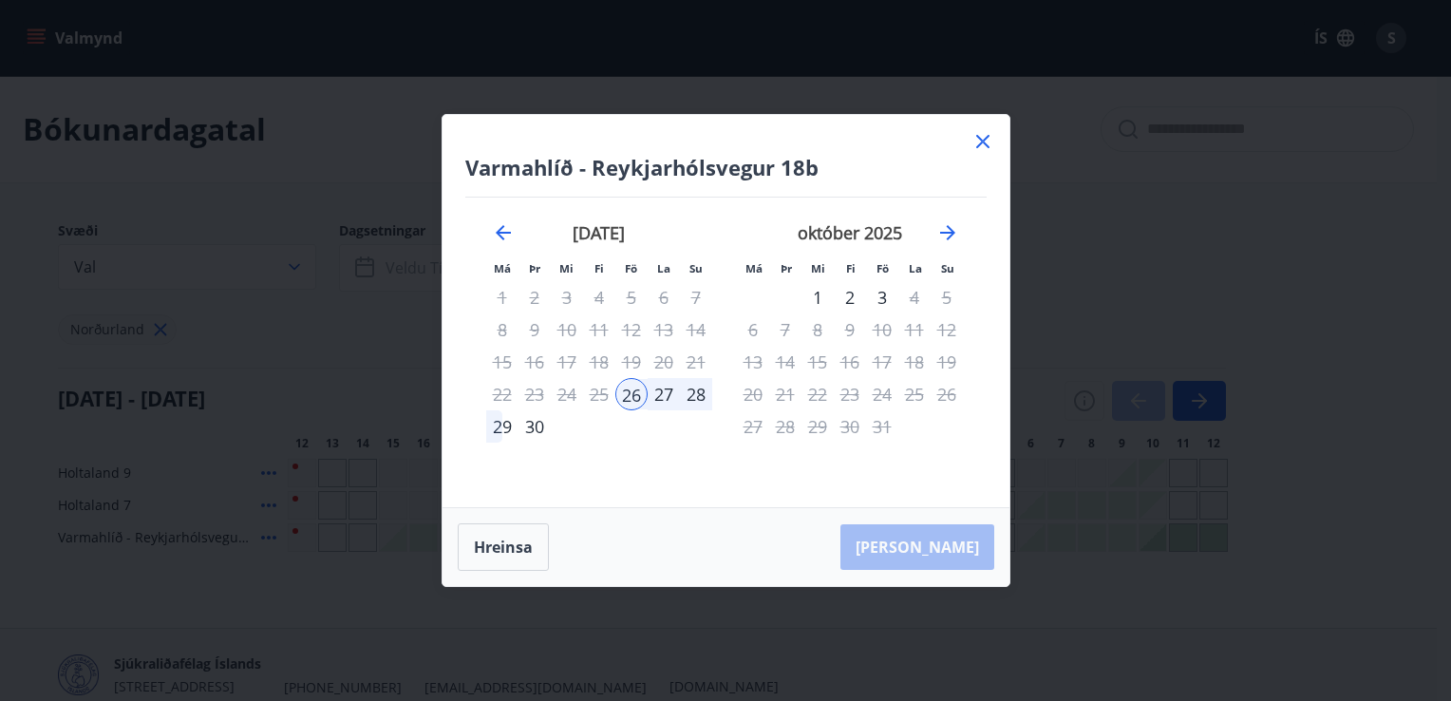
click at [632, 403] on div "26" at bounding box center [631, 394] width 32 height 32
click at [670, 398] on div "27" at bounding box center [664, 394] width 32 height 32
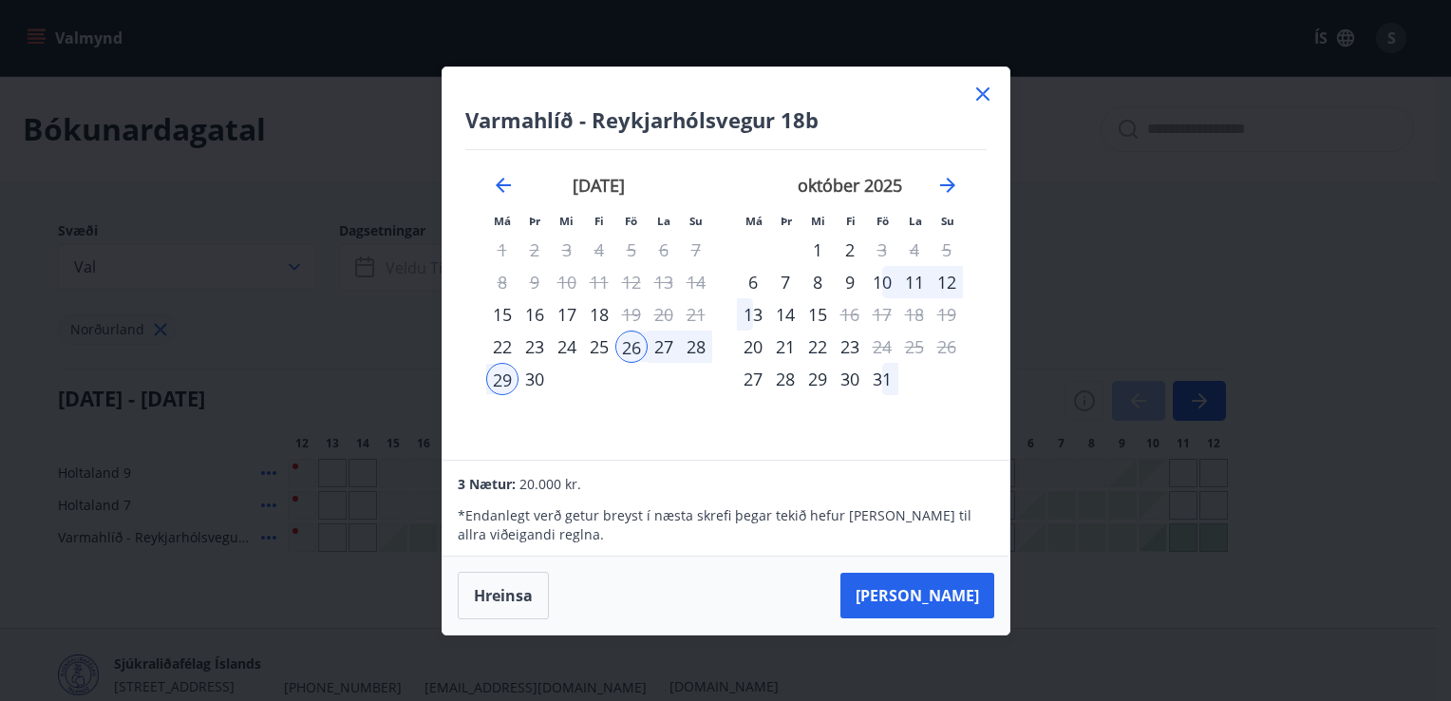
click at [981, 99] on icon at bounding box center [982, 94] width 23 height 23
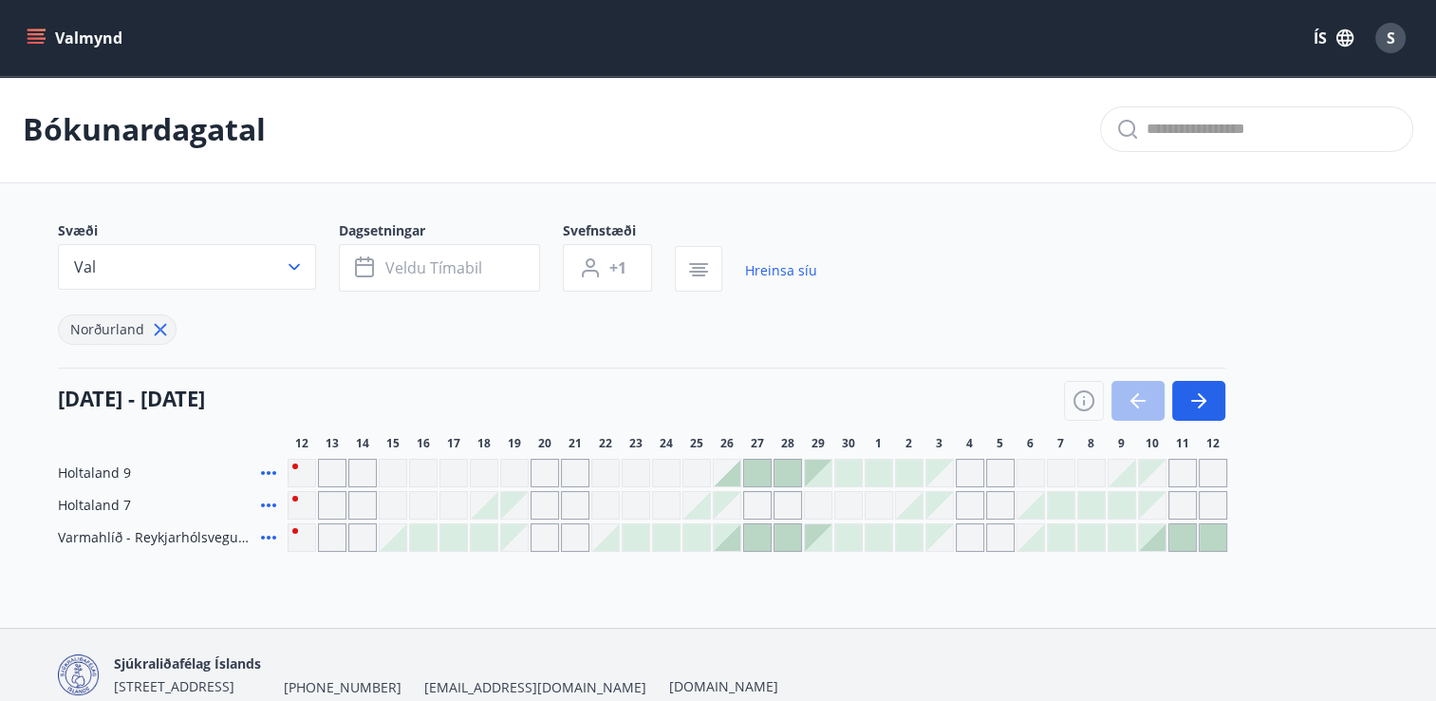
click at [638, 545] on div at bounding box center [636, 537] width 27 height 27
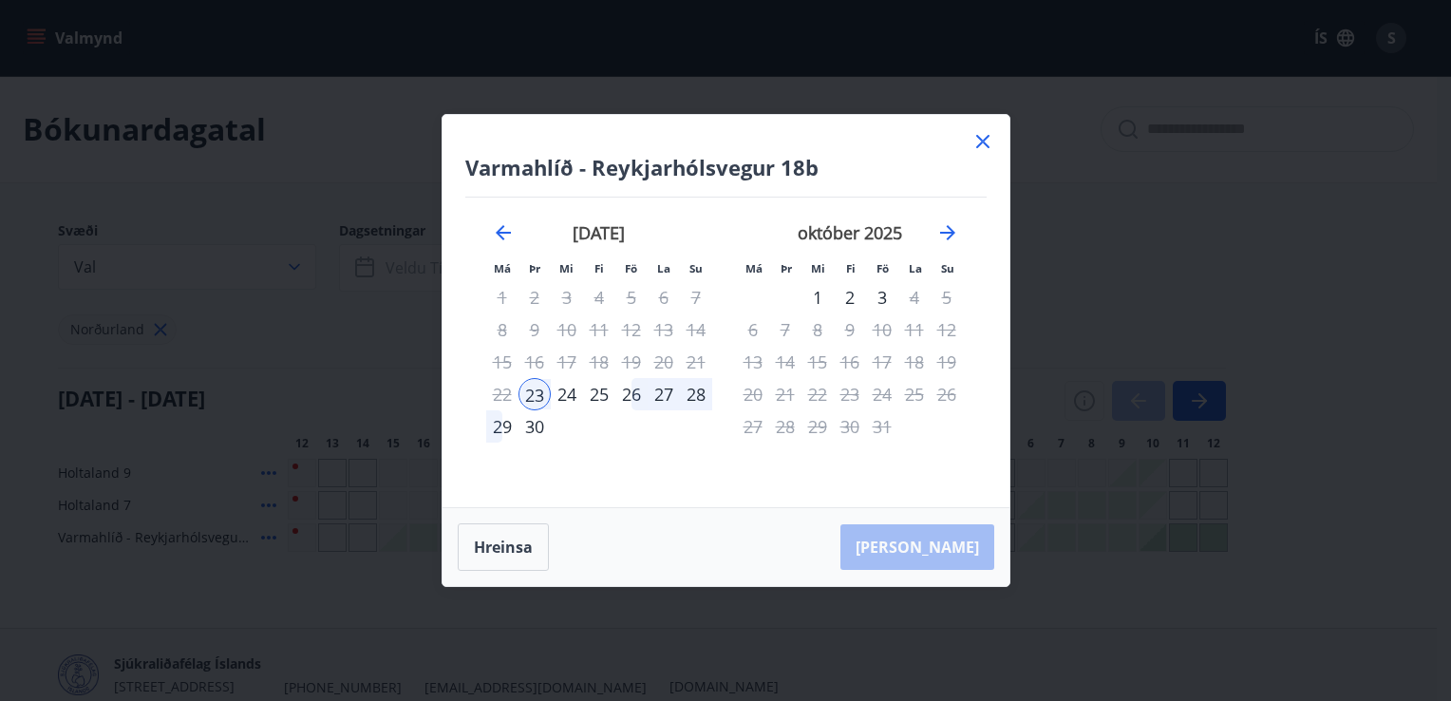
click at [981, 139] on icon at bounding box center [982, 141] width 23 height 23
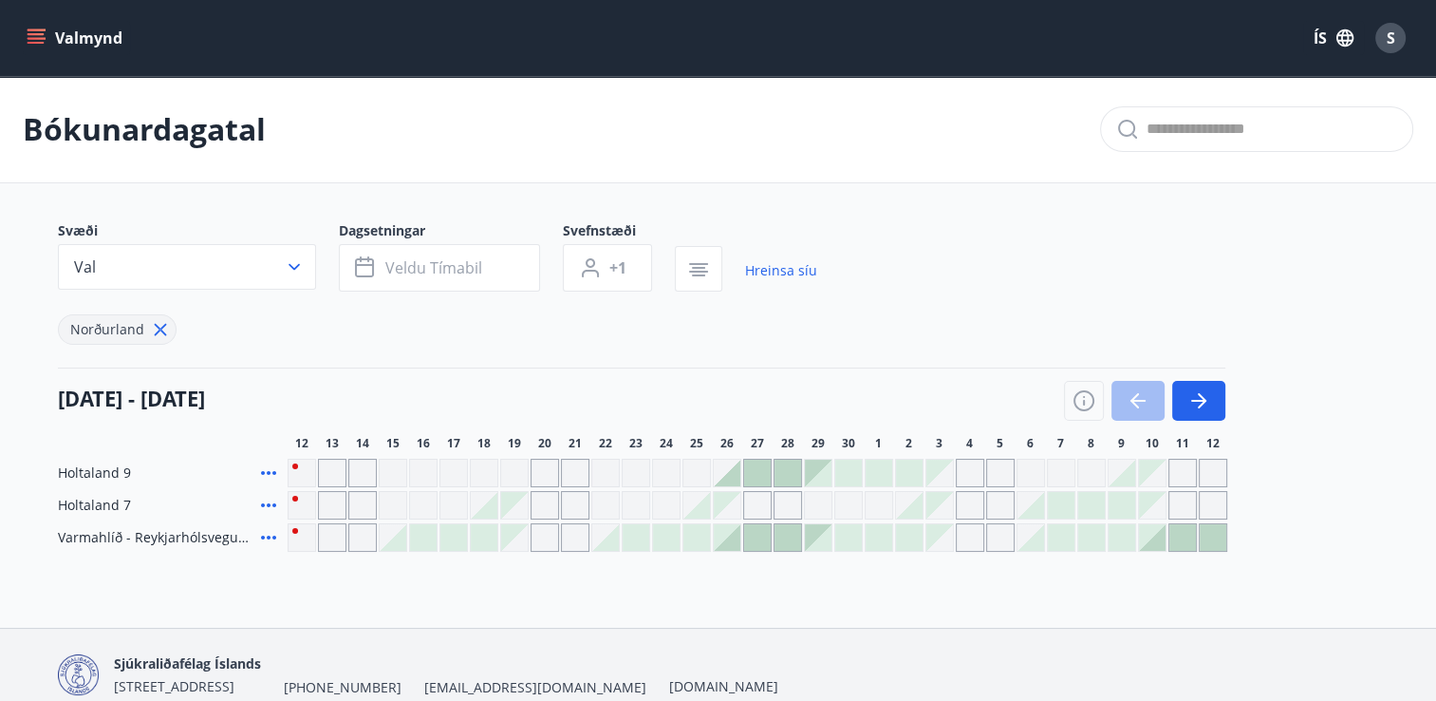
click at [1393, 36] on span "S" at bounding box center [1391, 38] width 9 height 21
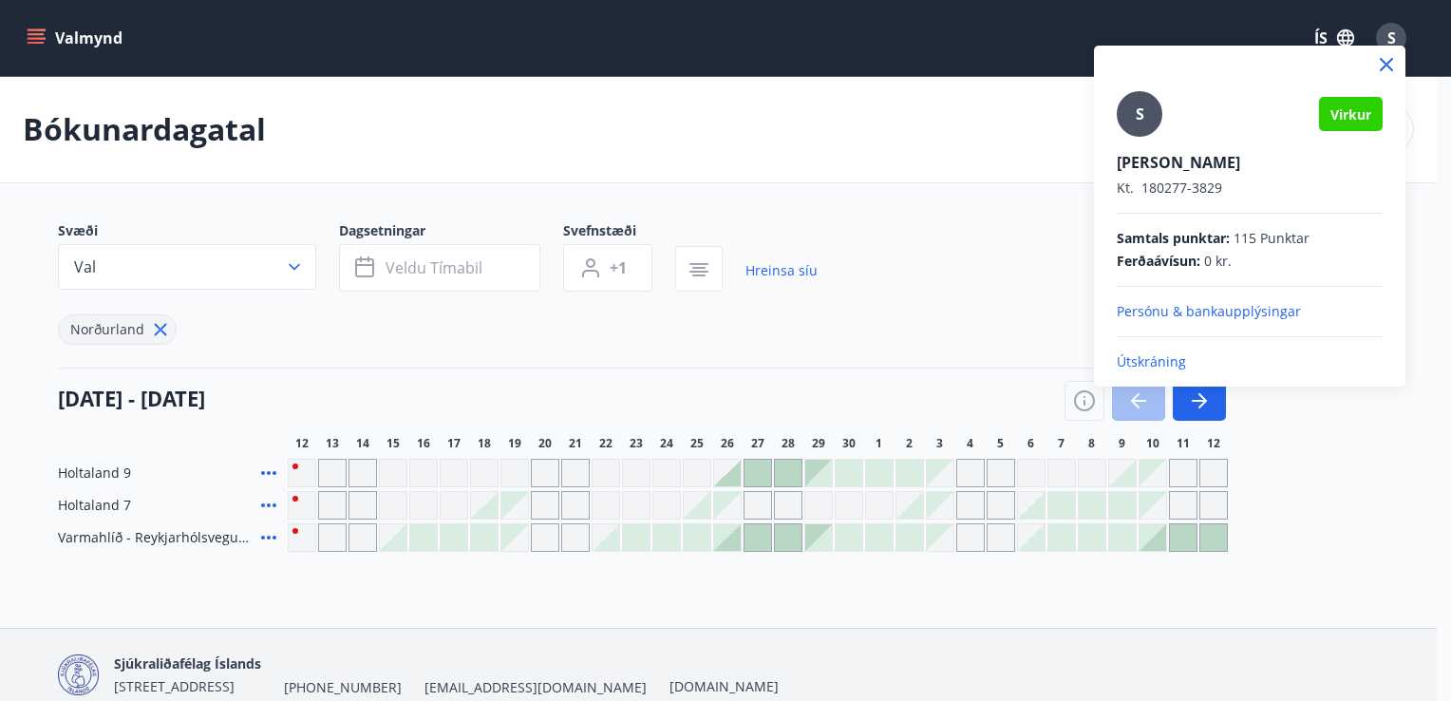
click at [1133, 361] on p "Útskráning" at bounding box center [1250, 361] width 266 height 19
